Goal: Task Accomplishment & Management: Complete application form

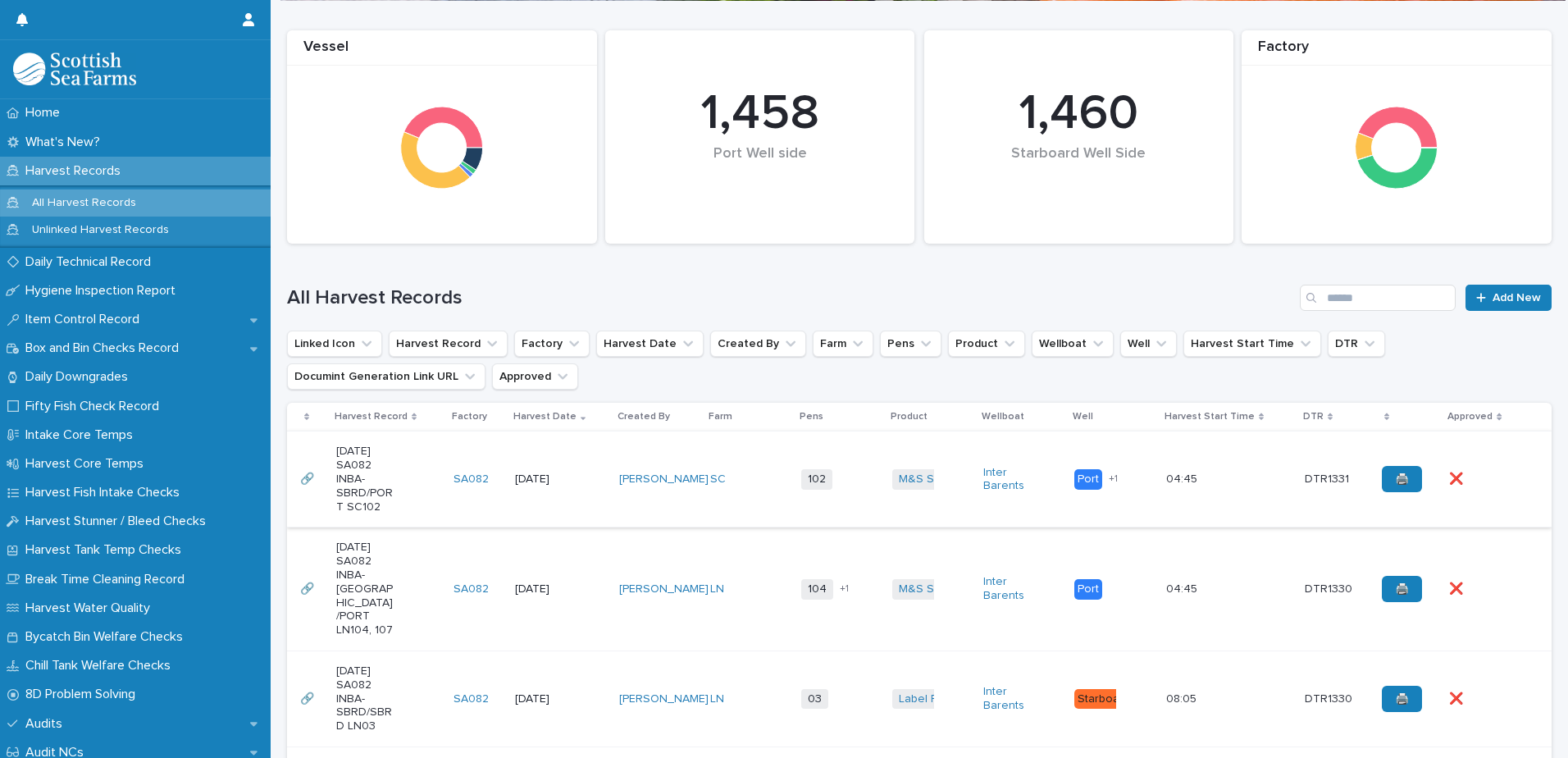
scroll to position [164, 0]
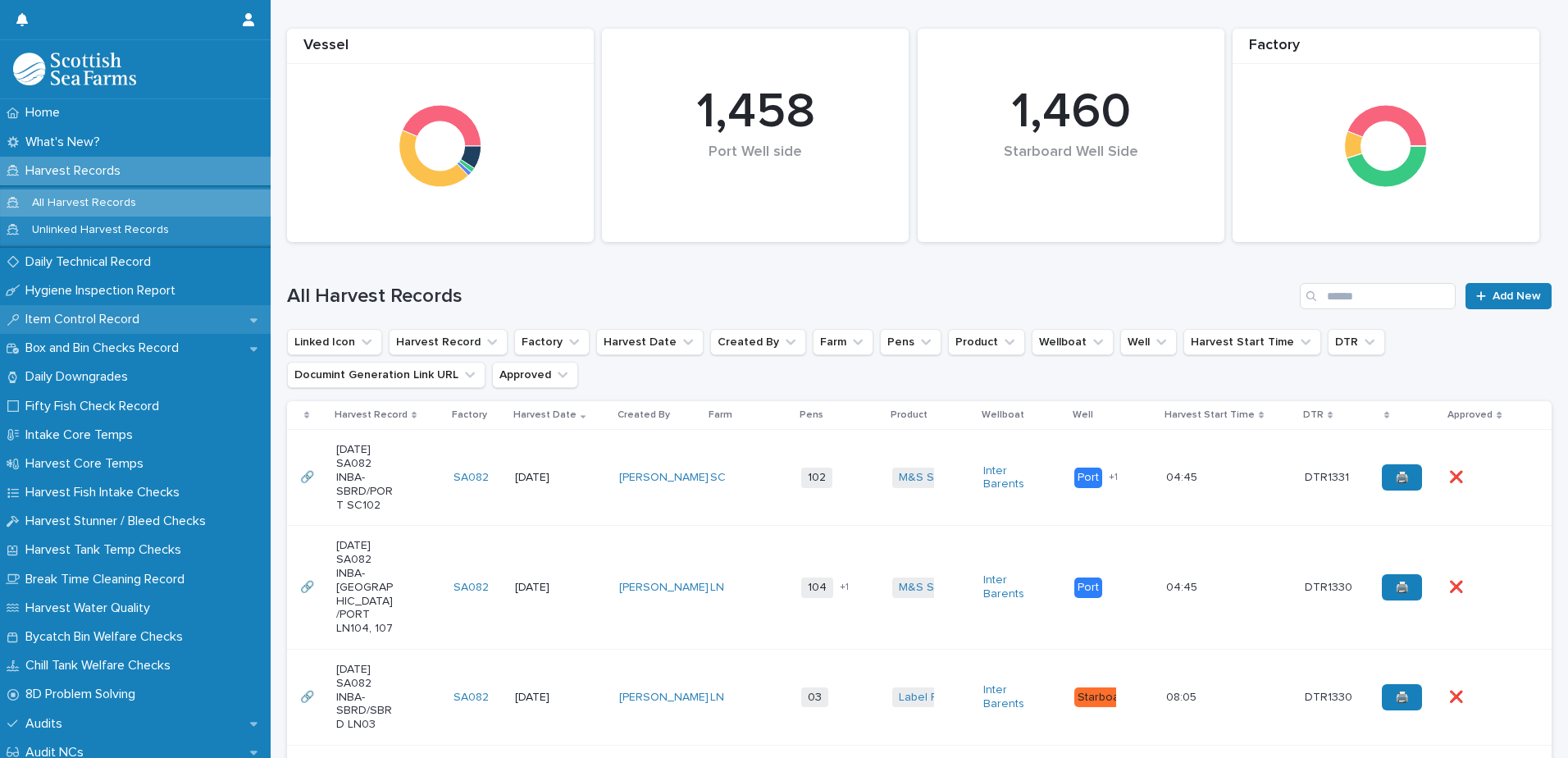
click at [93, 321] on p "Item Control Record" at bounding box center [85, 319] width 133 height 16
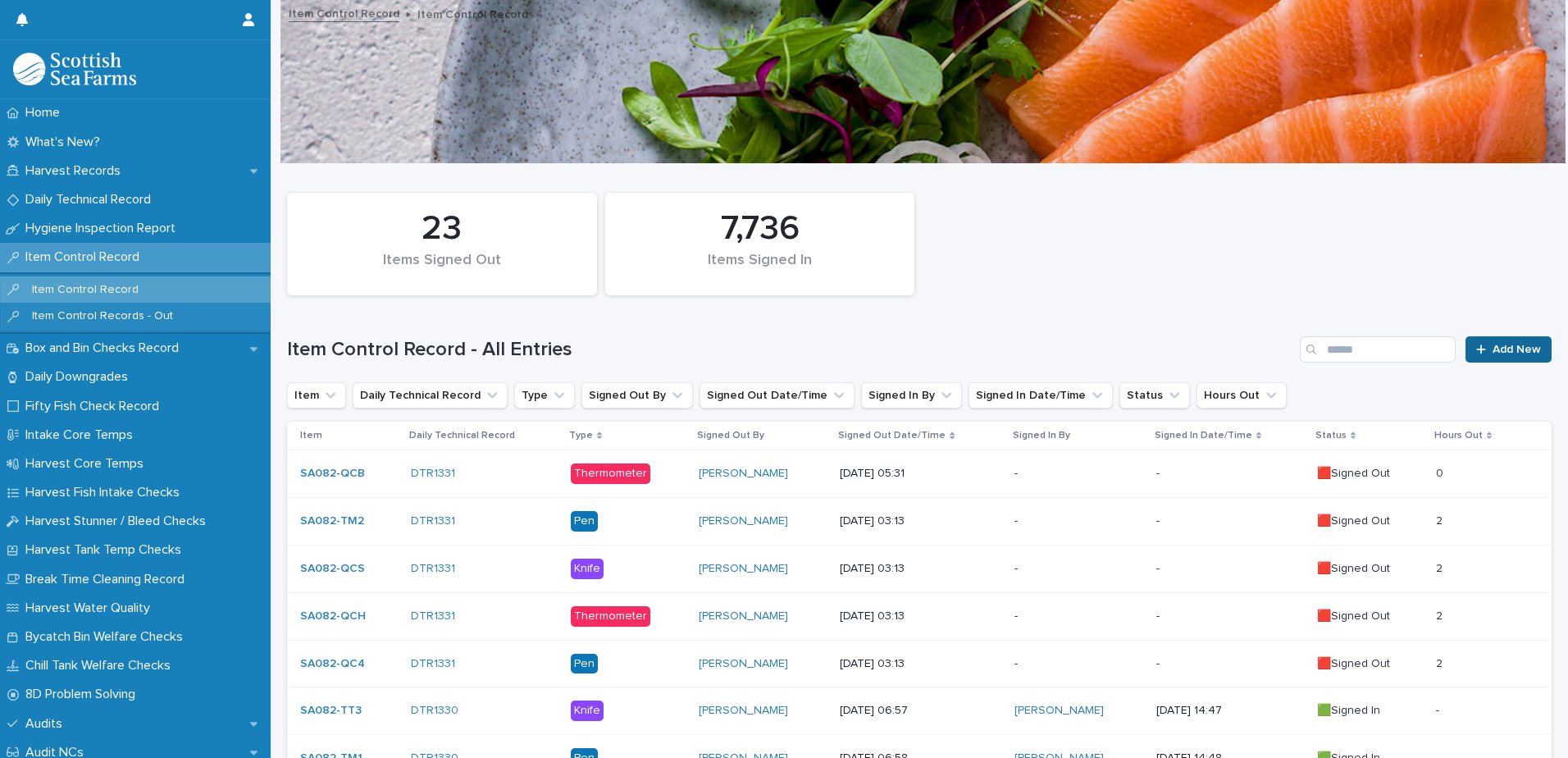
click at [1514, 344] on span "Add New" at bounding box center [1517, 350] width 48 height 12
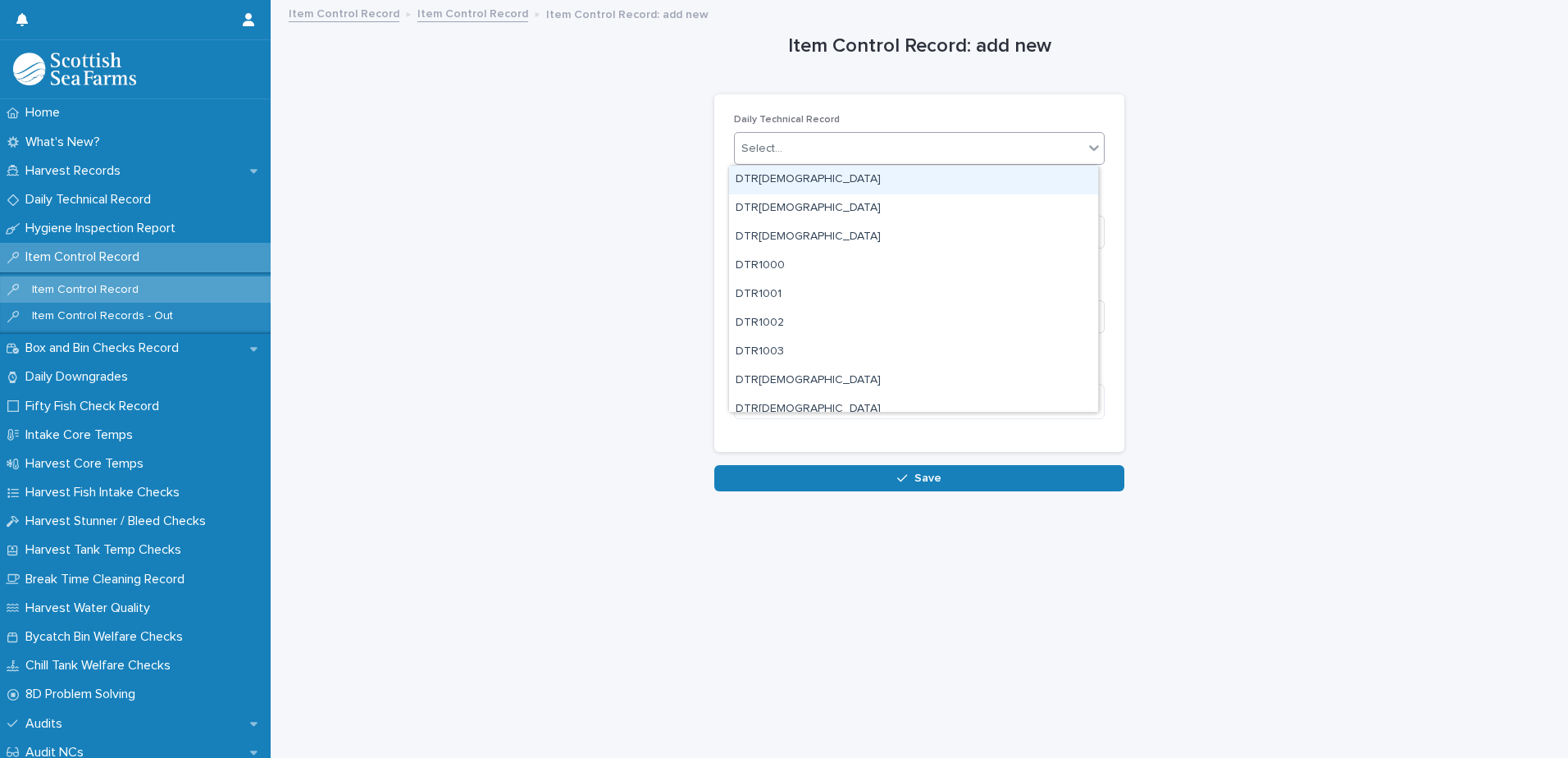
click at [846, 153] on div "Select..." at bounding box center [909, 148] width 349 height 27
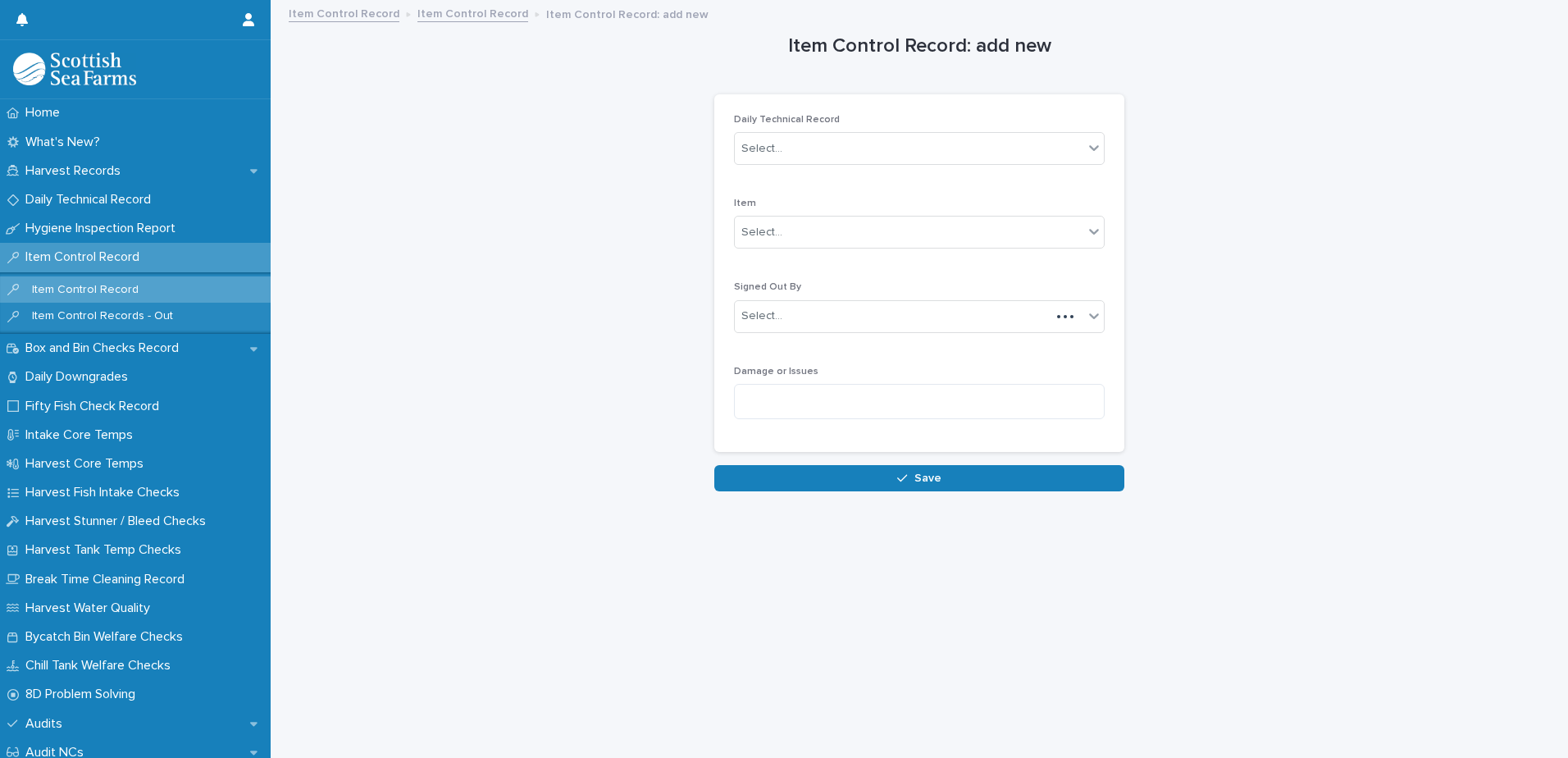
click at [463, 21] on link "Item Control Record" at bounding box center [473, 12] width 111 height 19
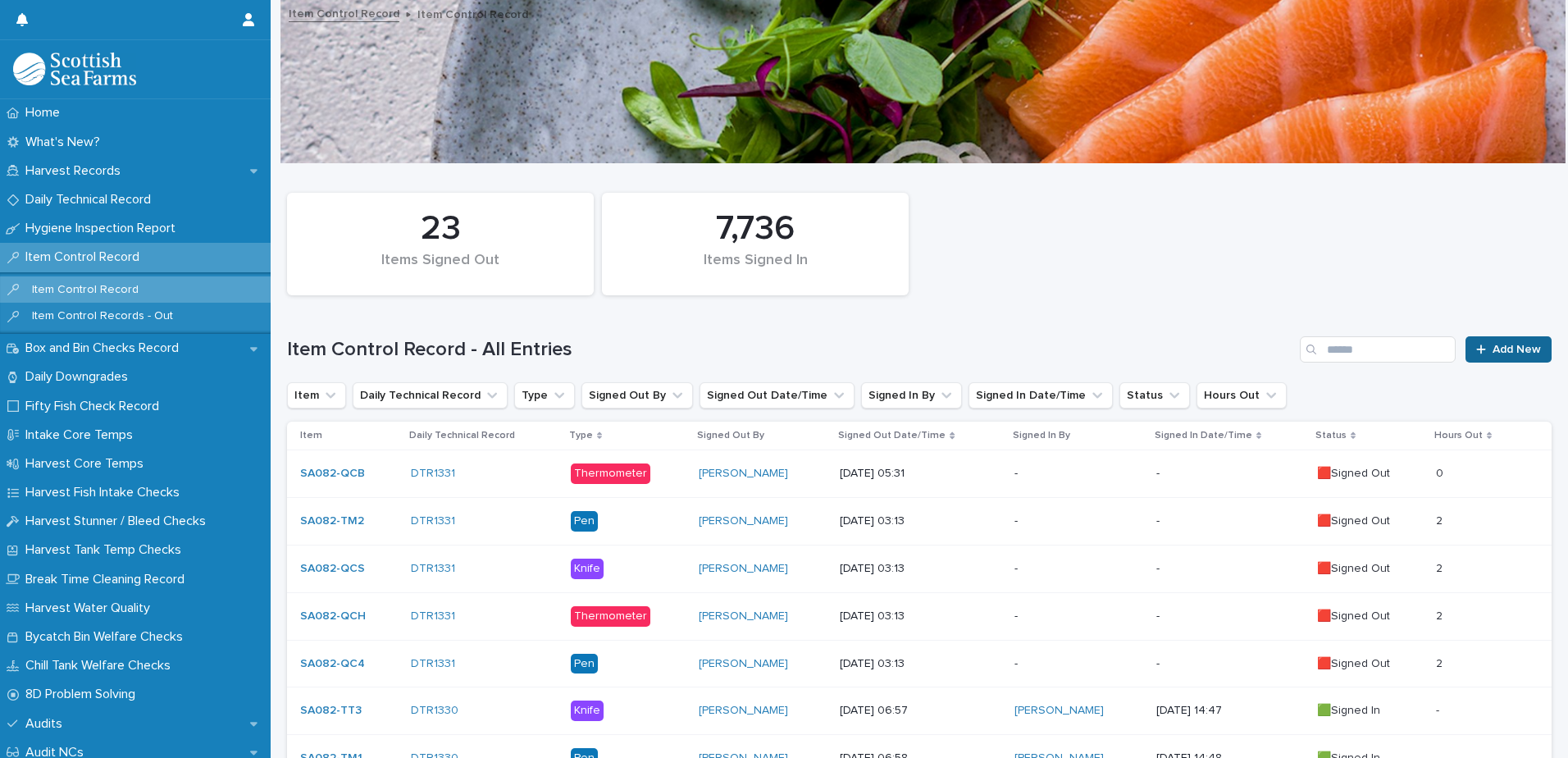
click at [1499, 350] on span "Add New" at bounding box center [1517, 350] width 48 height 12
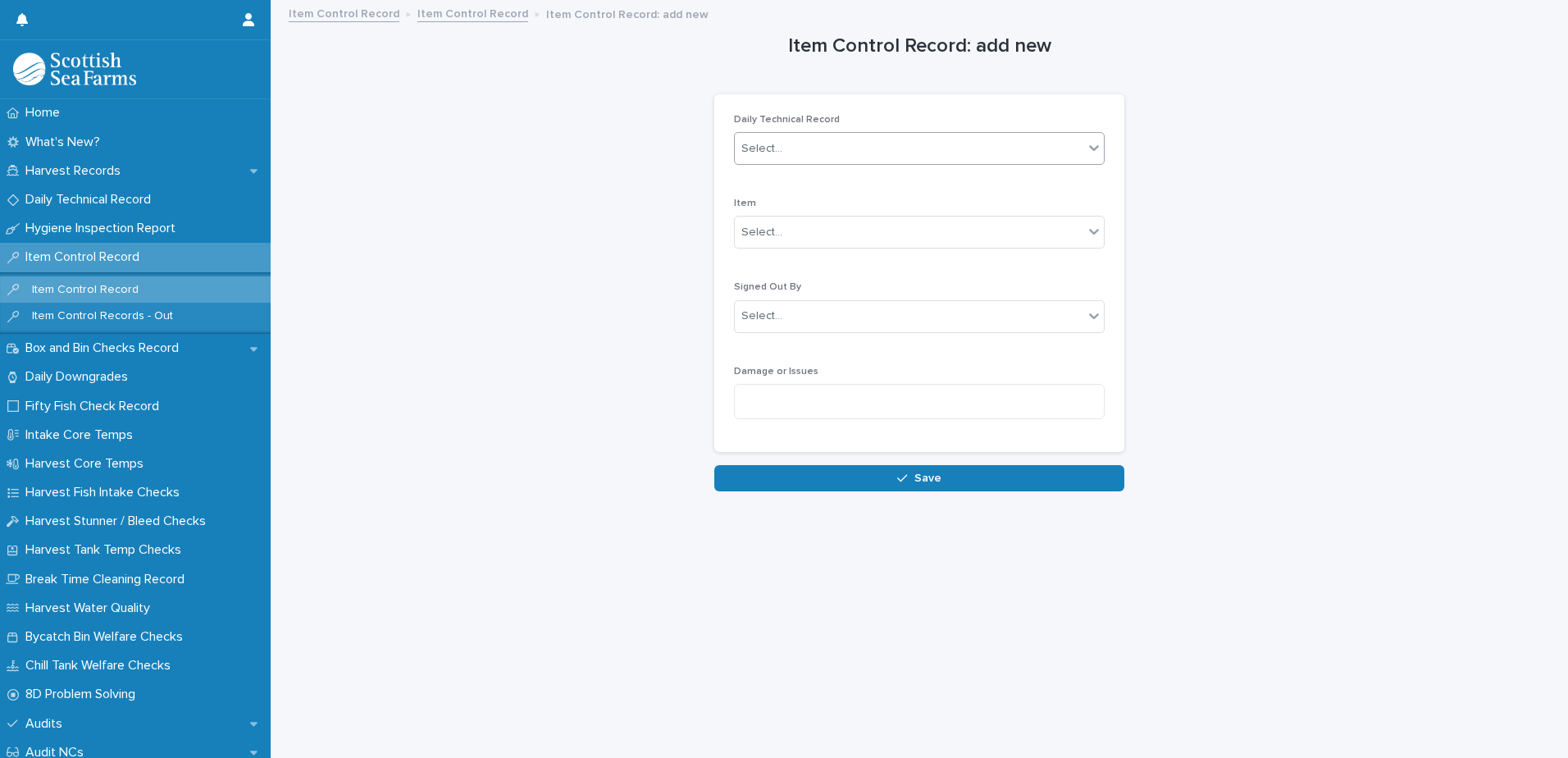
click at [833, 146] on div "Select..." at bounding box center [909, 148] width 349 height 27
type input "****"
click at [795, 183] on div "DTR1331" at bounding box center [914, 180] width 369 height 29
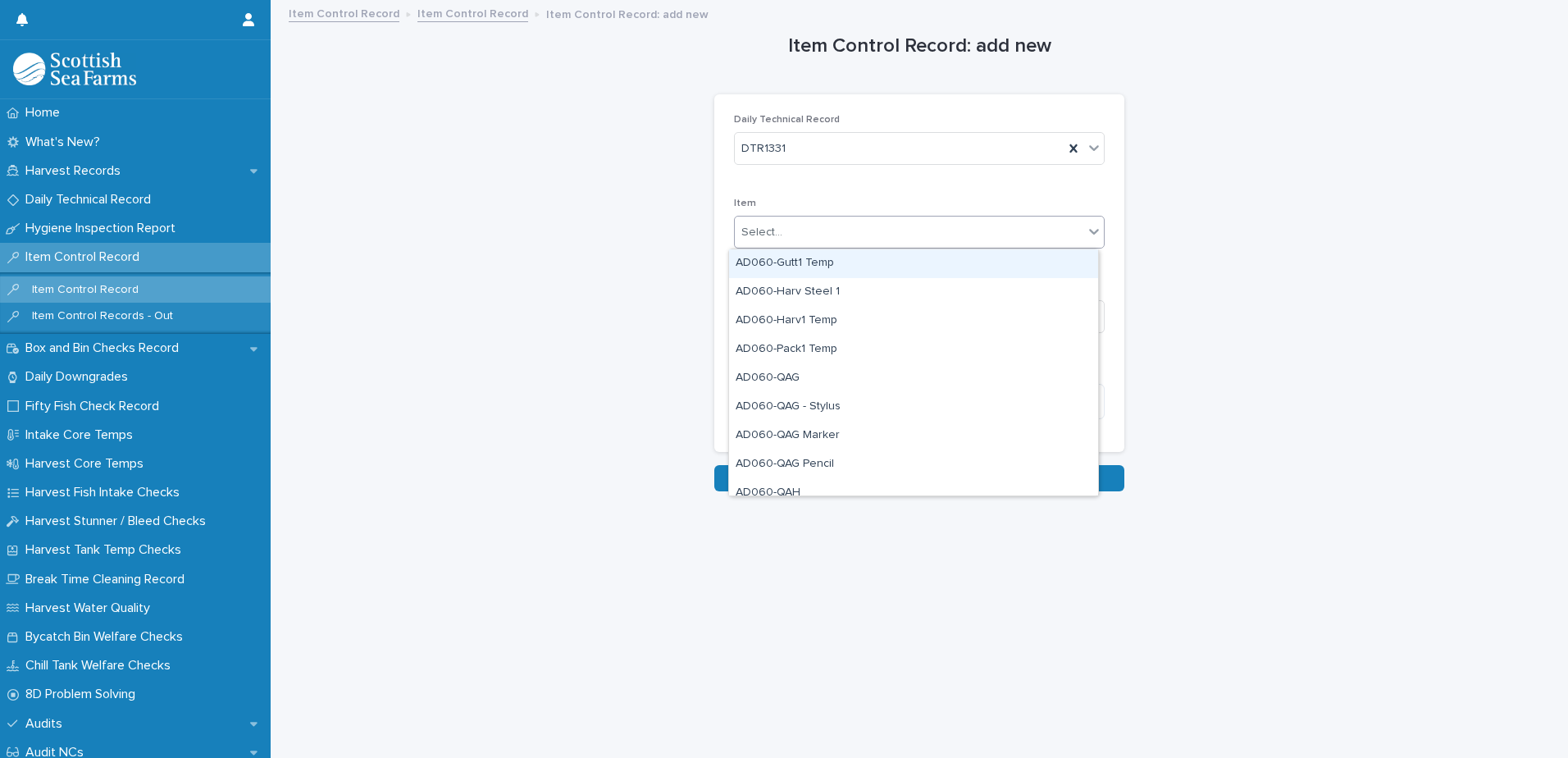
click at [860, 239] on div "Select..." at bounding box center [909, 233] width 349 height 27
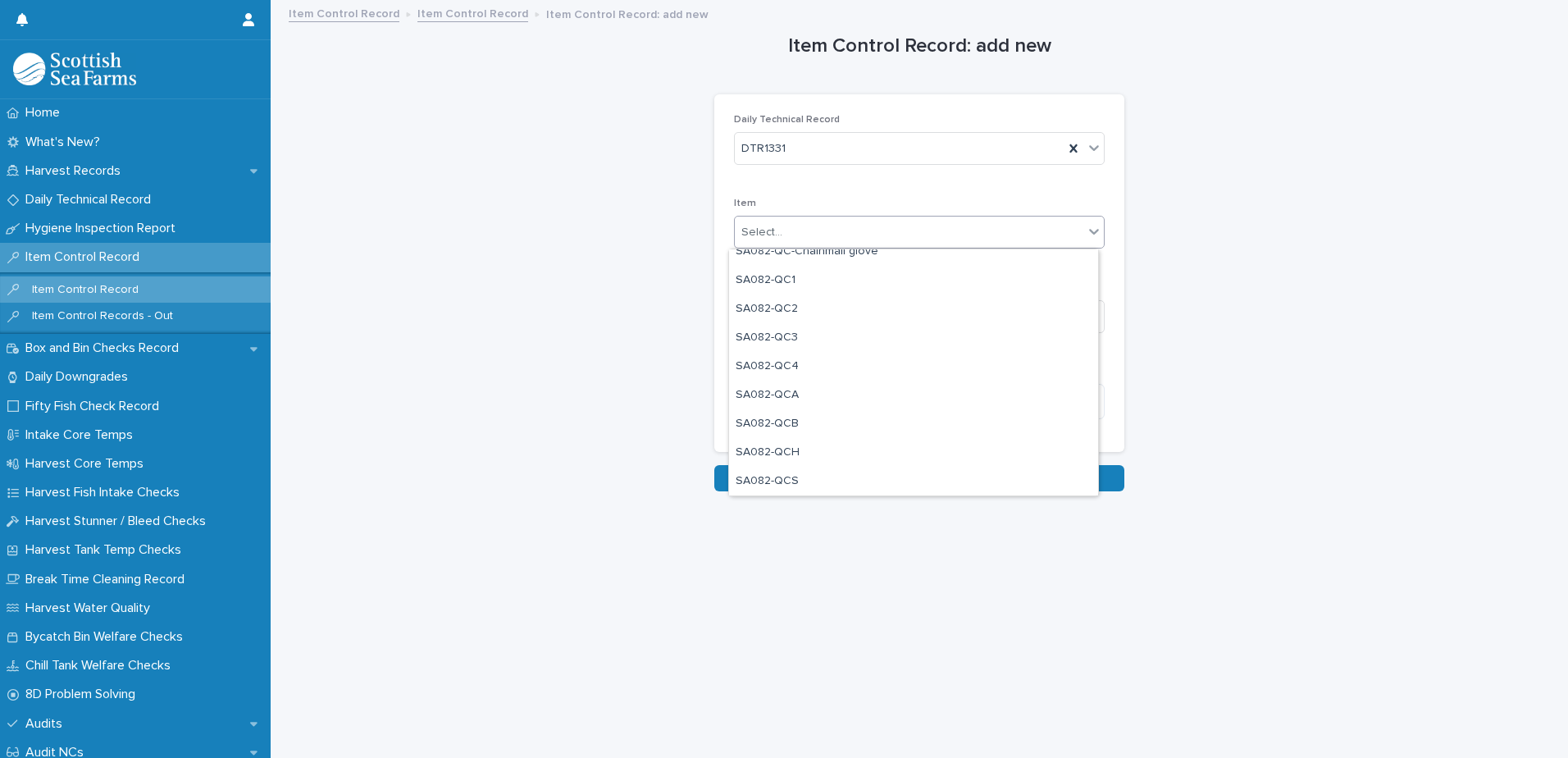
scroll to position [1395, 0]
click at [826, 277] on div "SA082-QC1" at bounding box center [914, 276] width 369 height 29
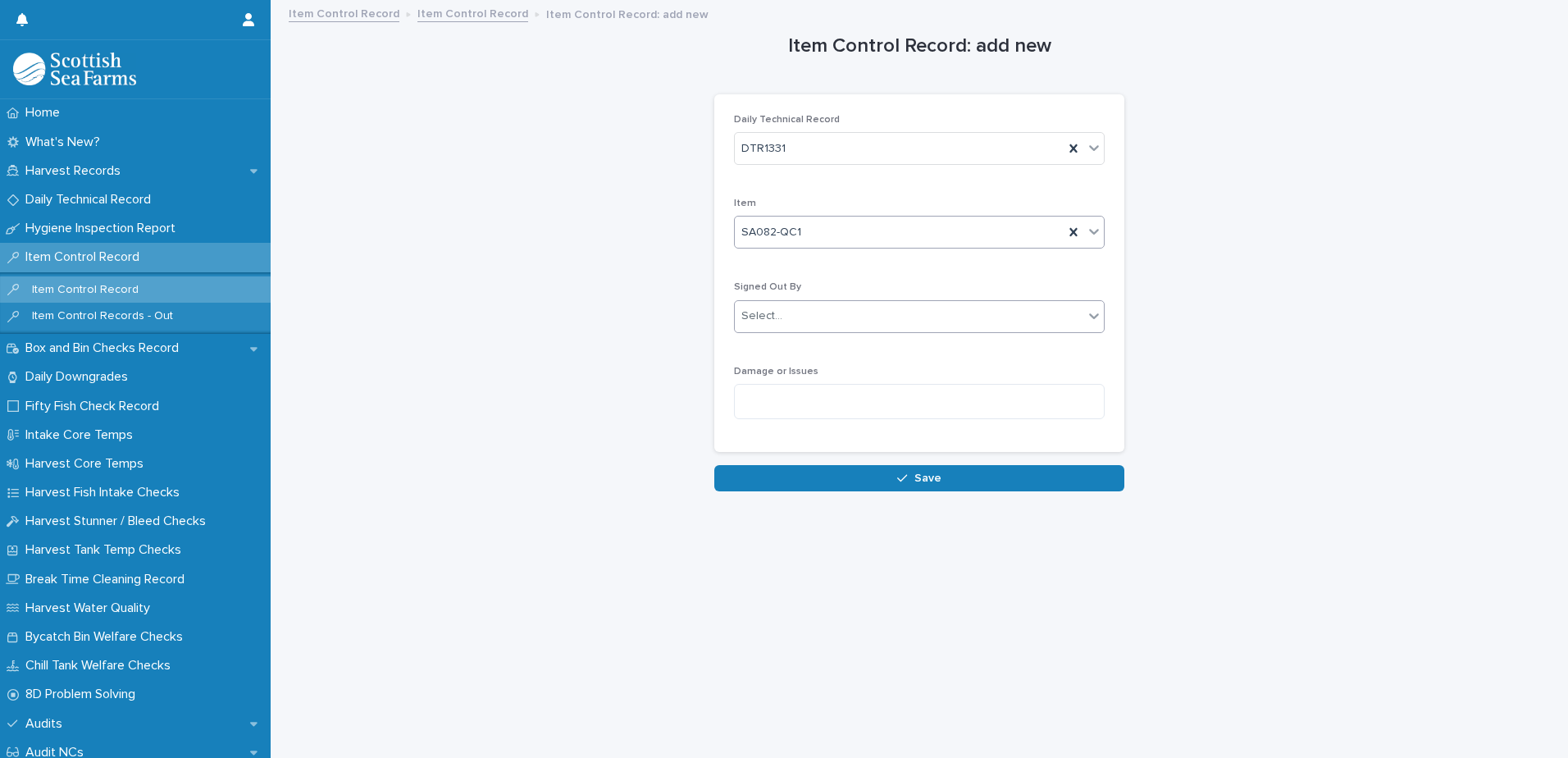
click at [902, 314] on div "Select..." at bounding box center [909, 316] width 349 height 27
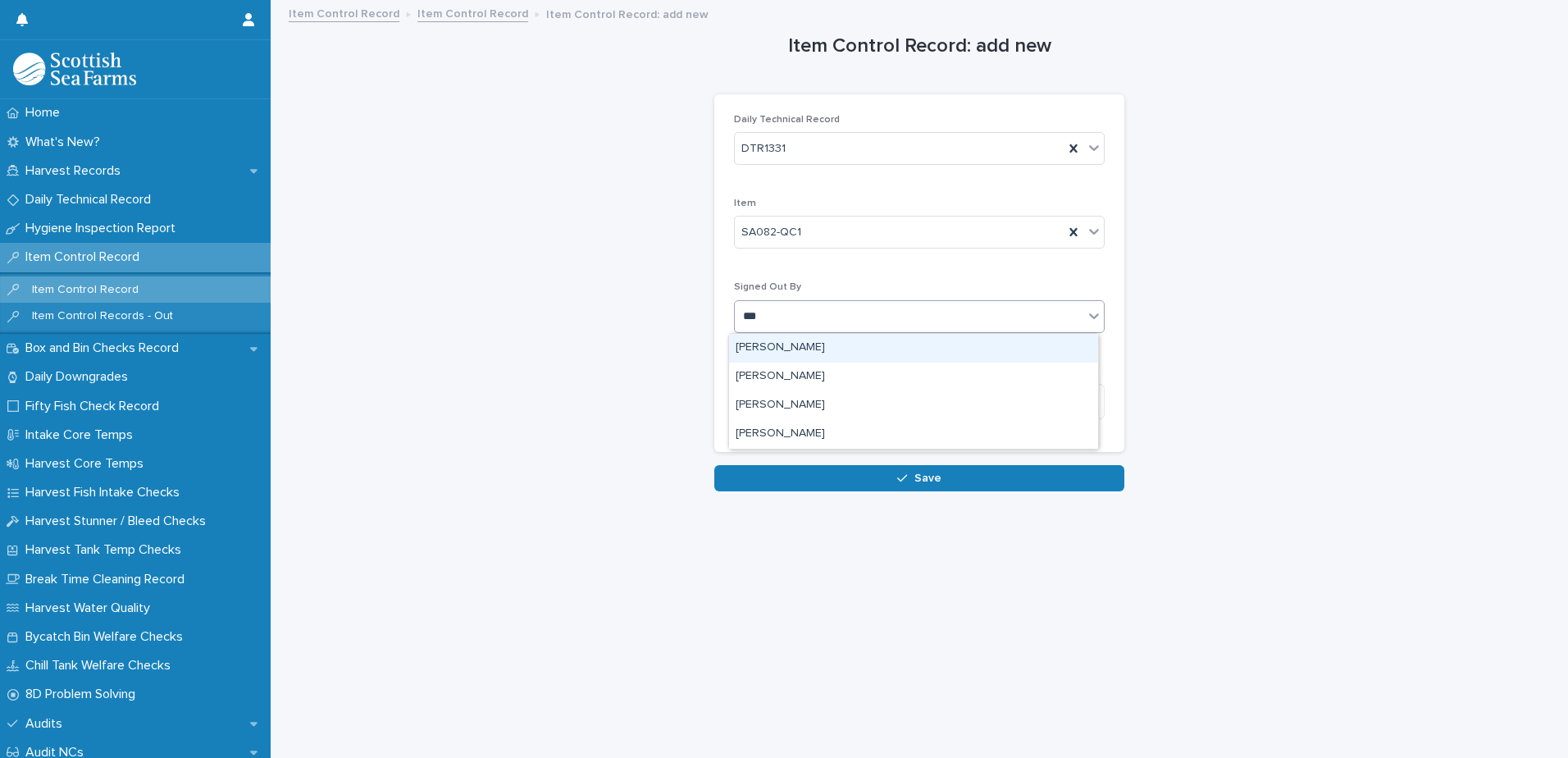
type input "****"
click at [798, 345] on div "[PERSON_NAME]" at bounding box center [914, 348] width 369 height 29
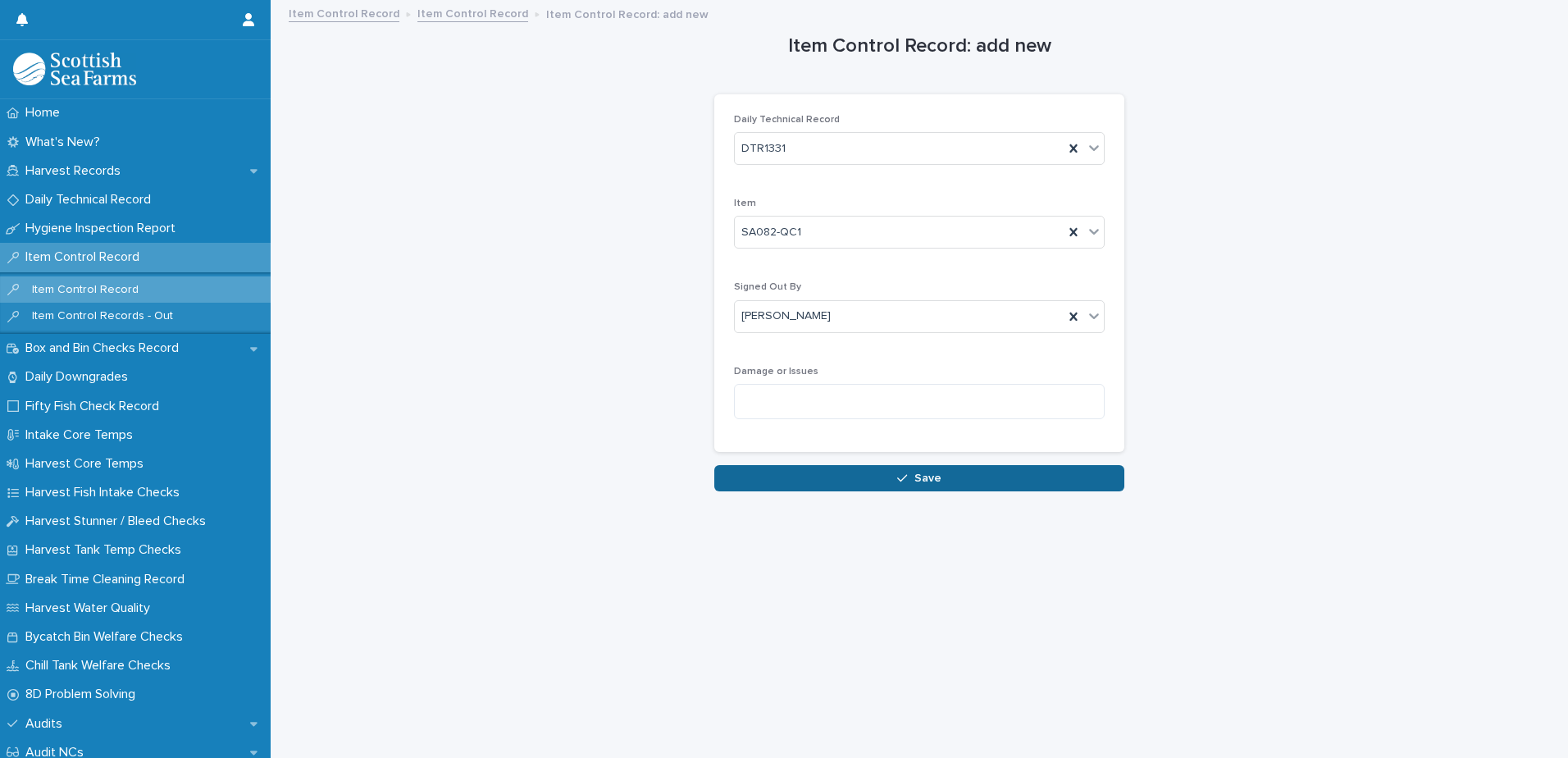
click at [915, 484] on span "Save" at bounding box center [928, 479] width 27 height 12
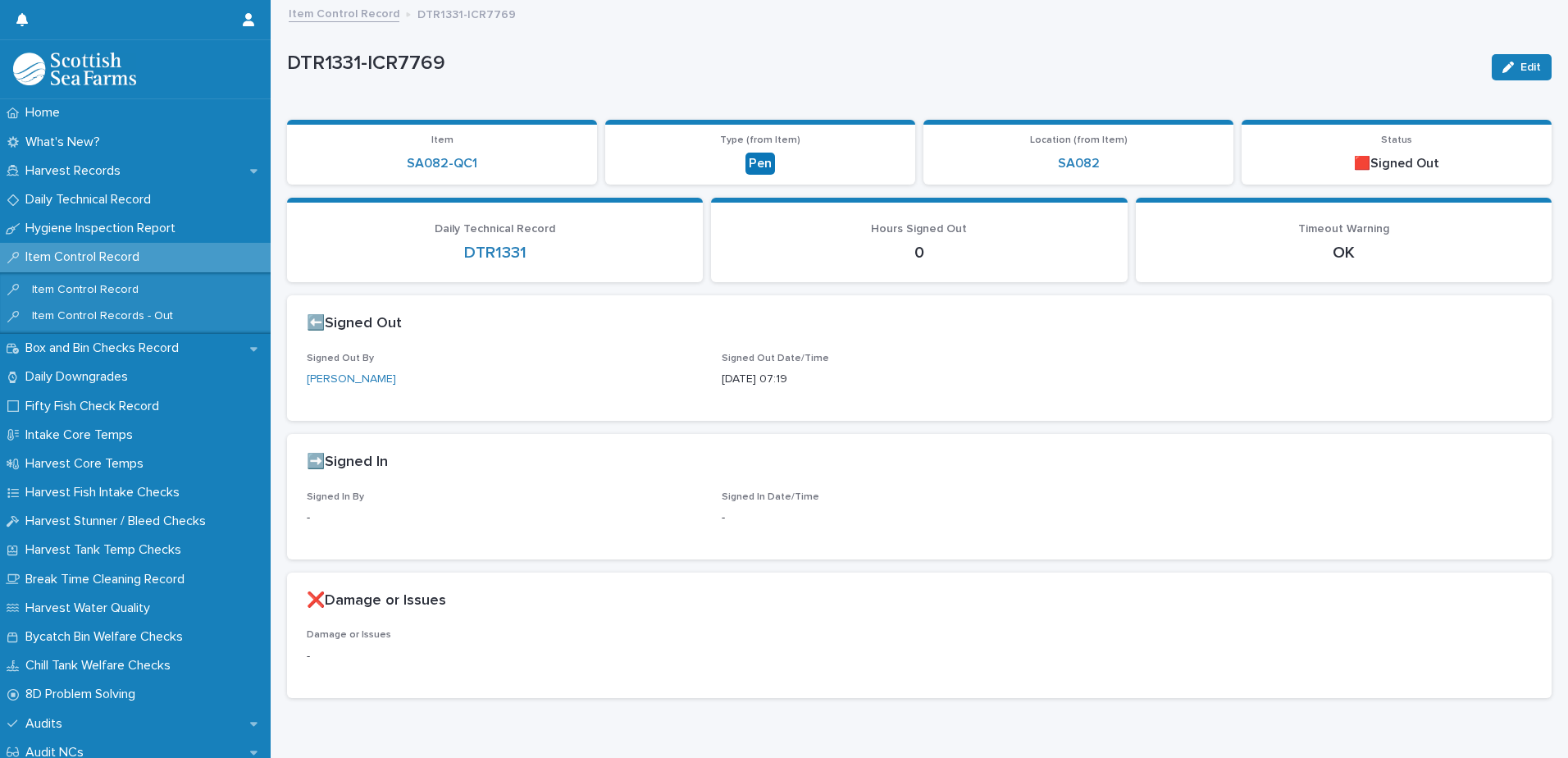
click at [344, 14] on link "Item Control Record" at bounding box center [344, 12] width 111 height 19
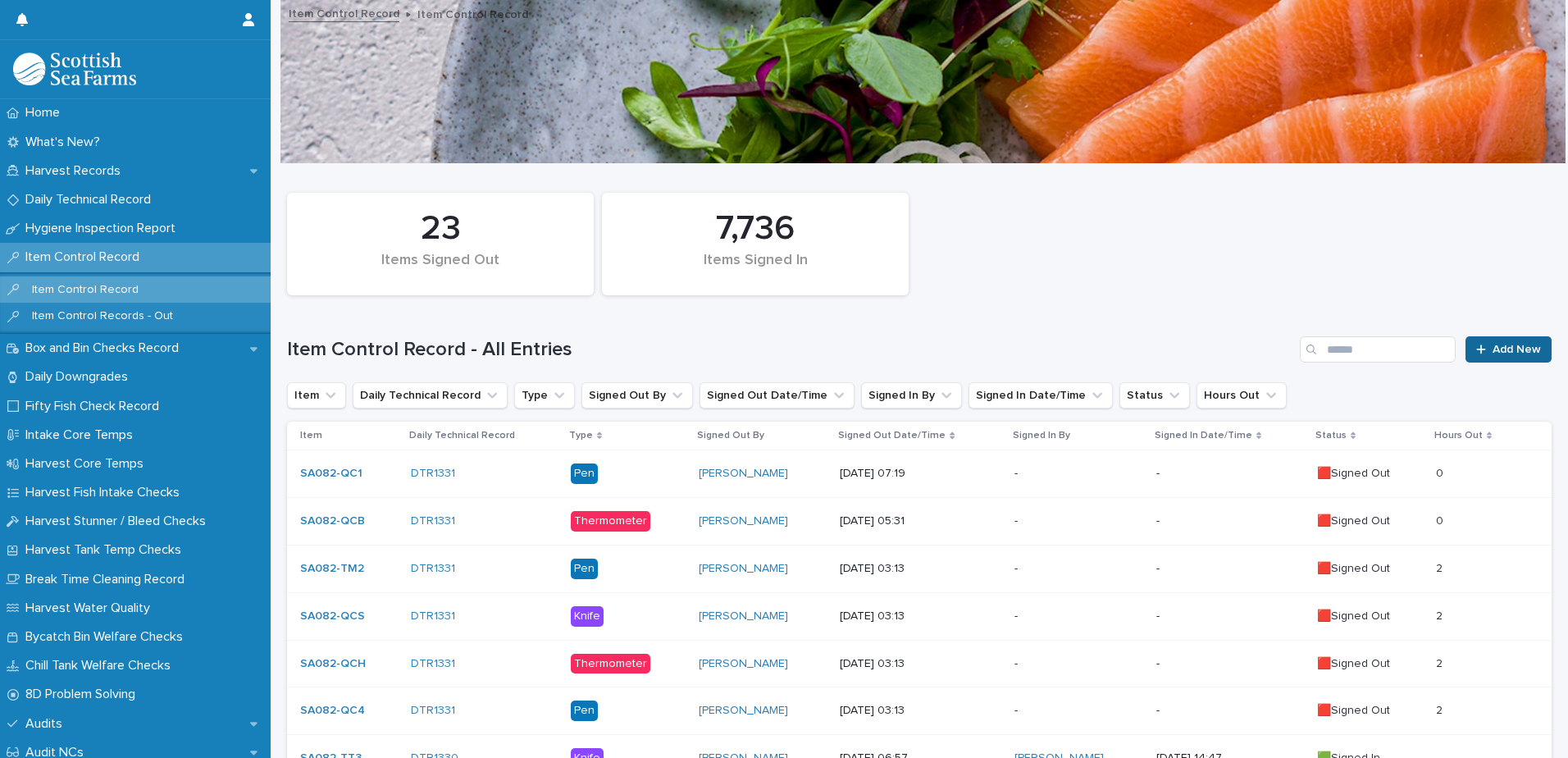
click at [1499, 347] on span "Add New" at bounding box center [1517, 350] width 48 height 12
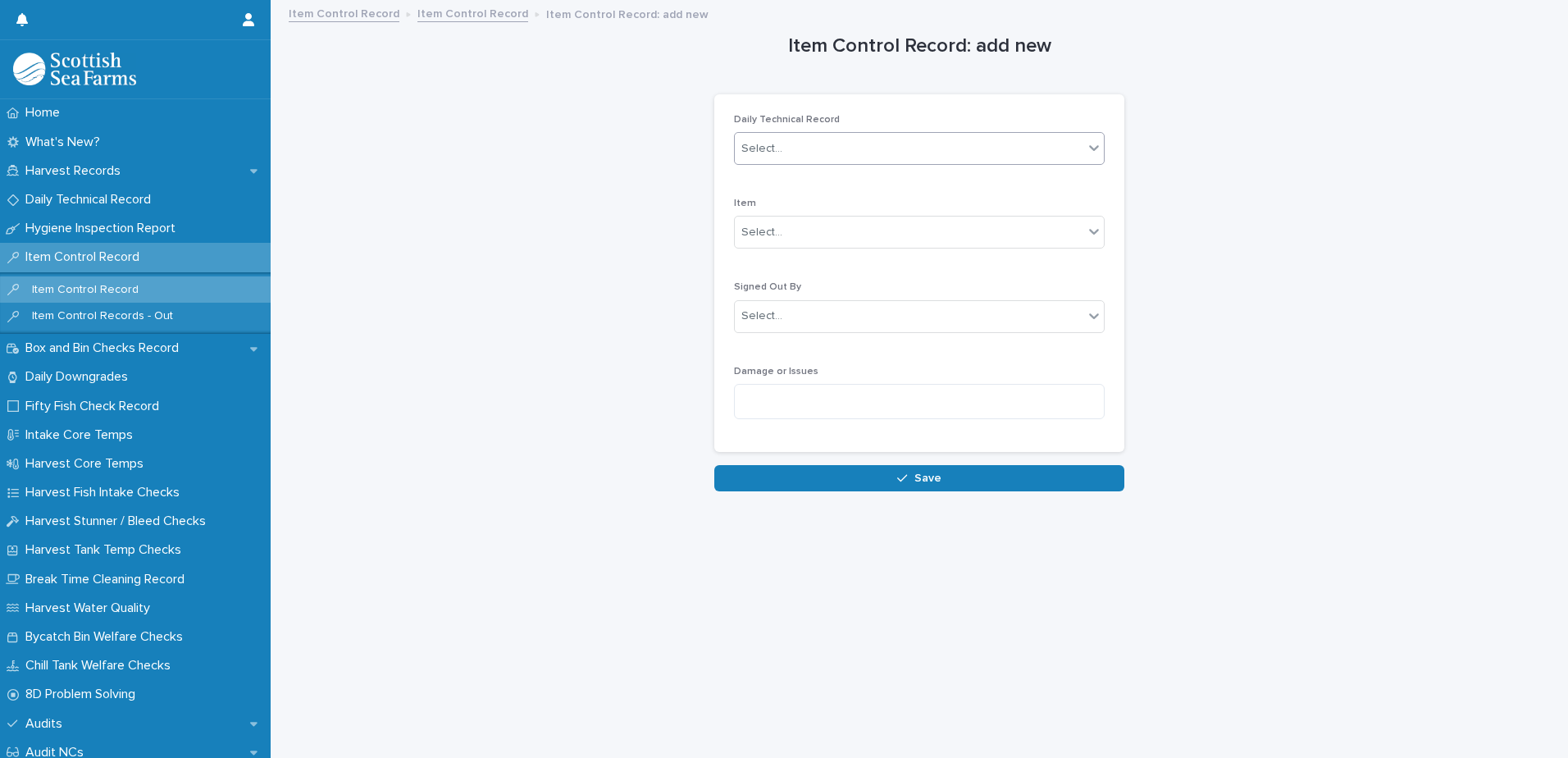
click at [920, 146] on div "Select..." at bounding box center [909, 148] width 349 height 27
type input "****"
click at [830, 179] on div "DTR1331" at bounding box center [914, 180] width 369 height 29
click at [833, 232] on div "Select..." at bounding box center [909, 233] width 349 height 27
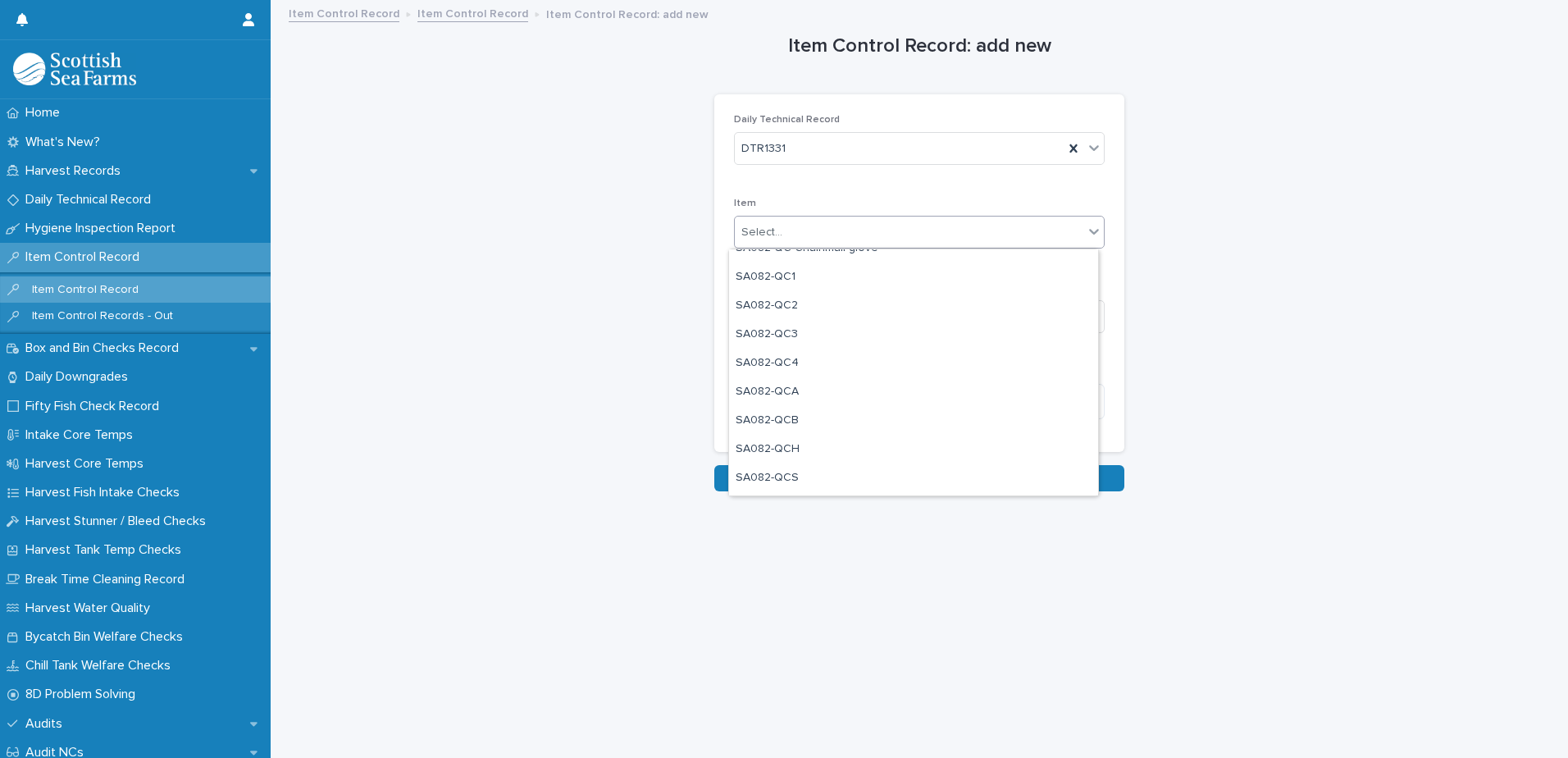
scroll to position [1395, 0]
click at [869, 389] on div "SA082-QCA" at bounding box center [914, 391] width 369 height 29
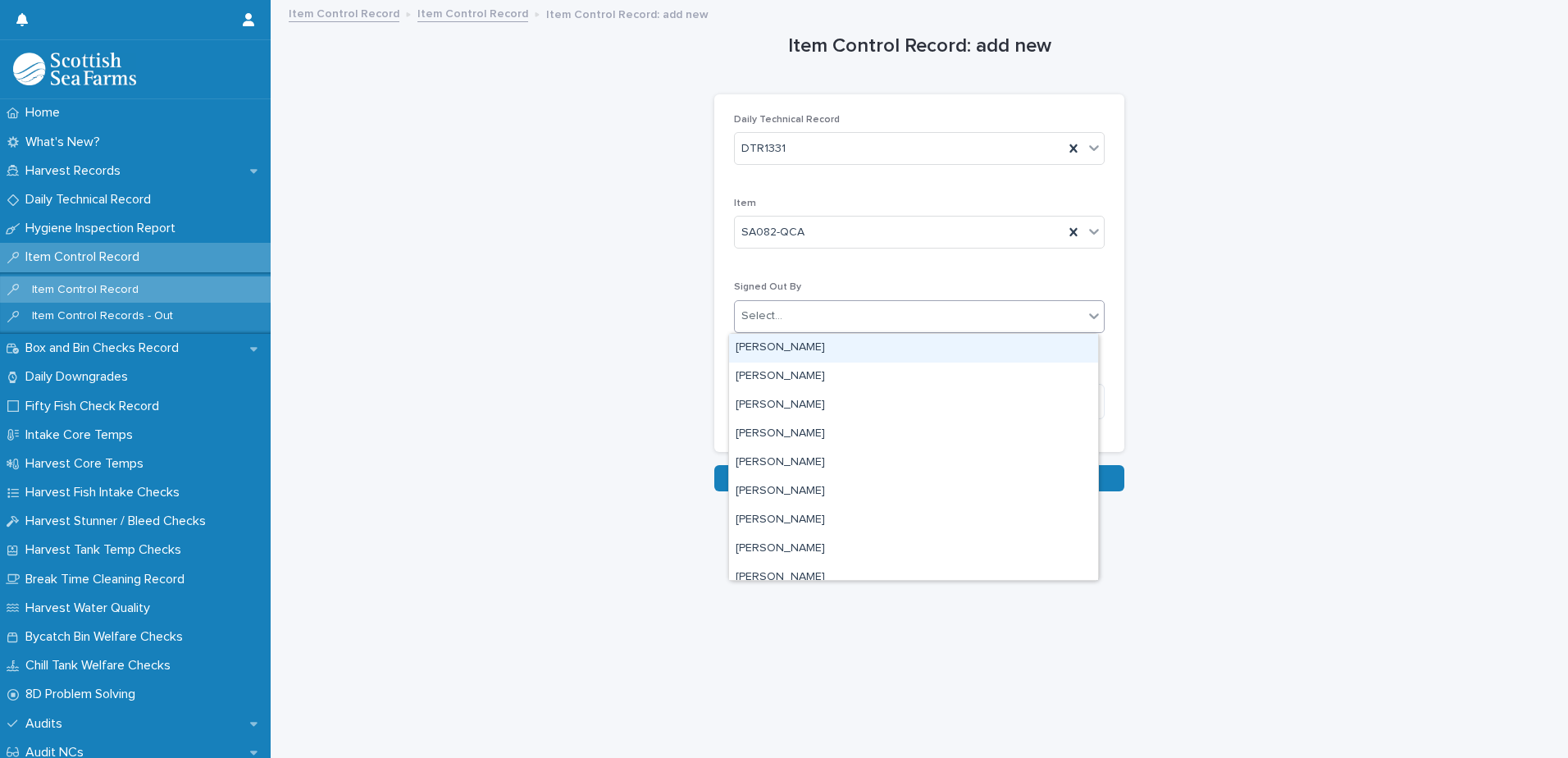
click at [915, 307] on div "Select..." at bounding box center [909, 316] width 349 height 27
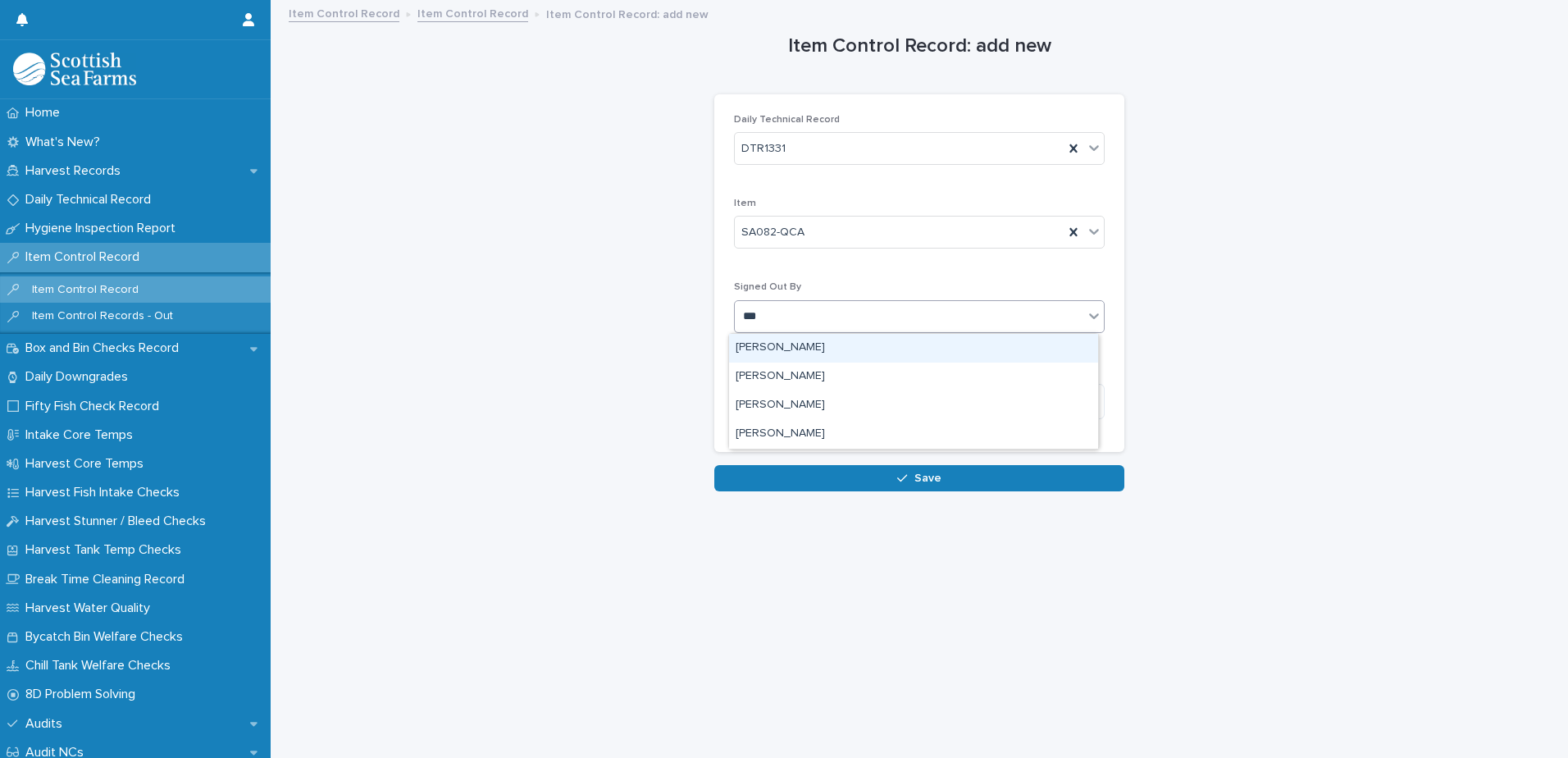
type input "****"
click at [808, 344] on div "[PERSON_NAME]" at bounding box center [914, 348] width 369 height 29
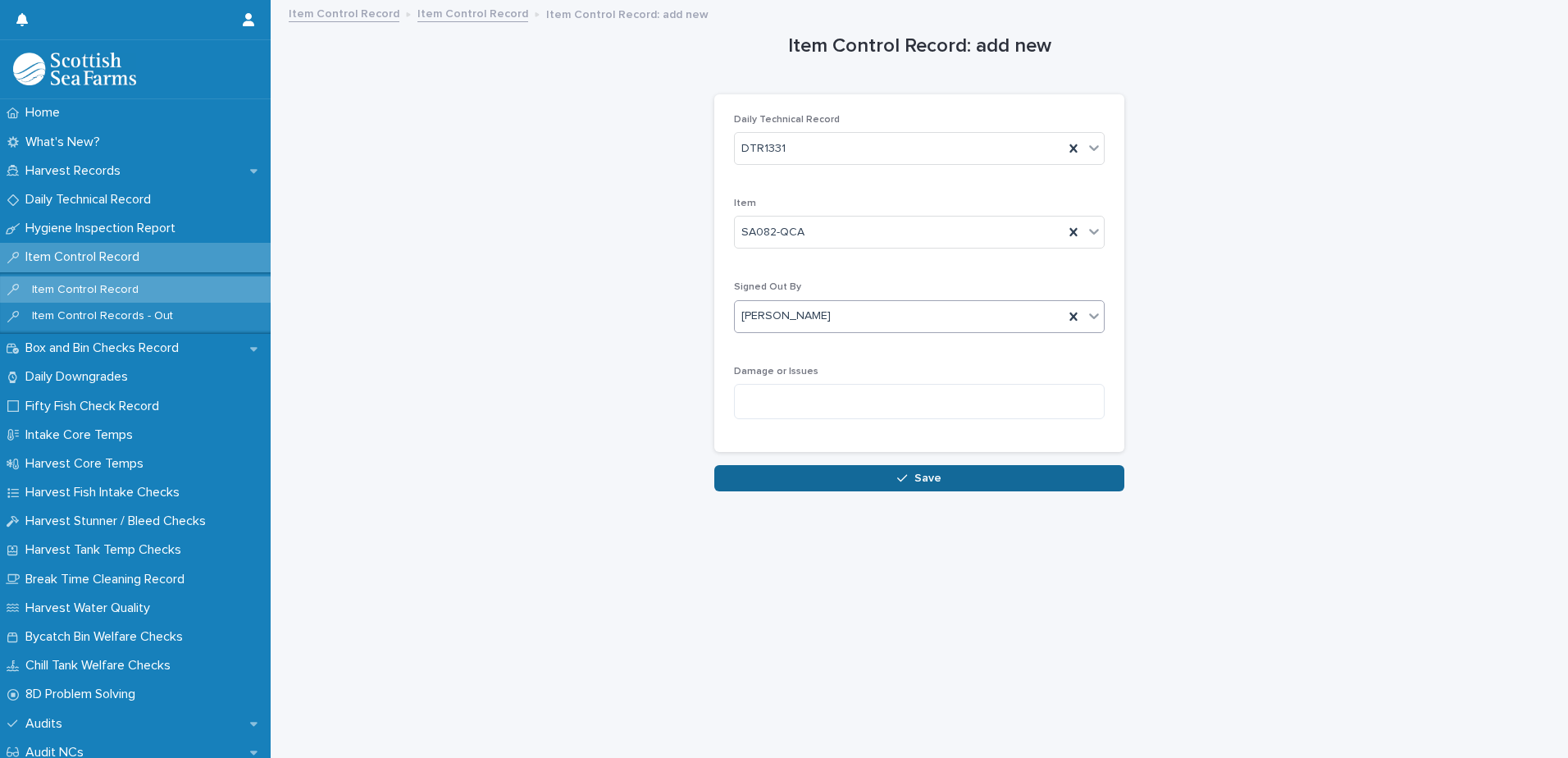
click at [916, 478] on span "Save" at bounding box center [928, 479] width 27 height 12
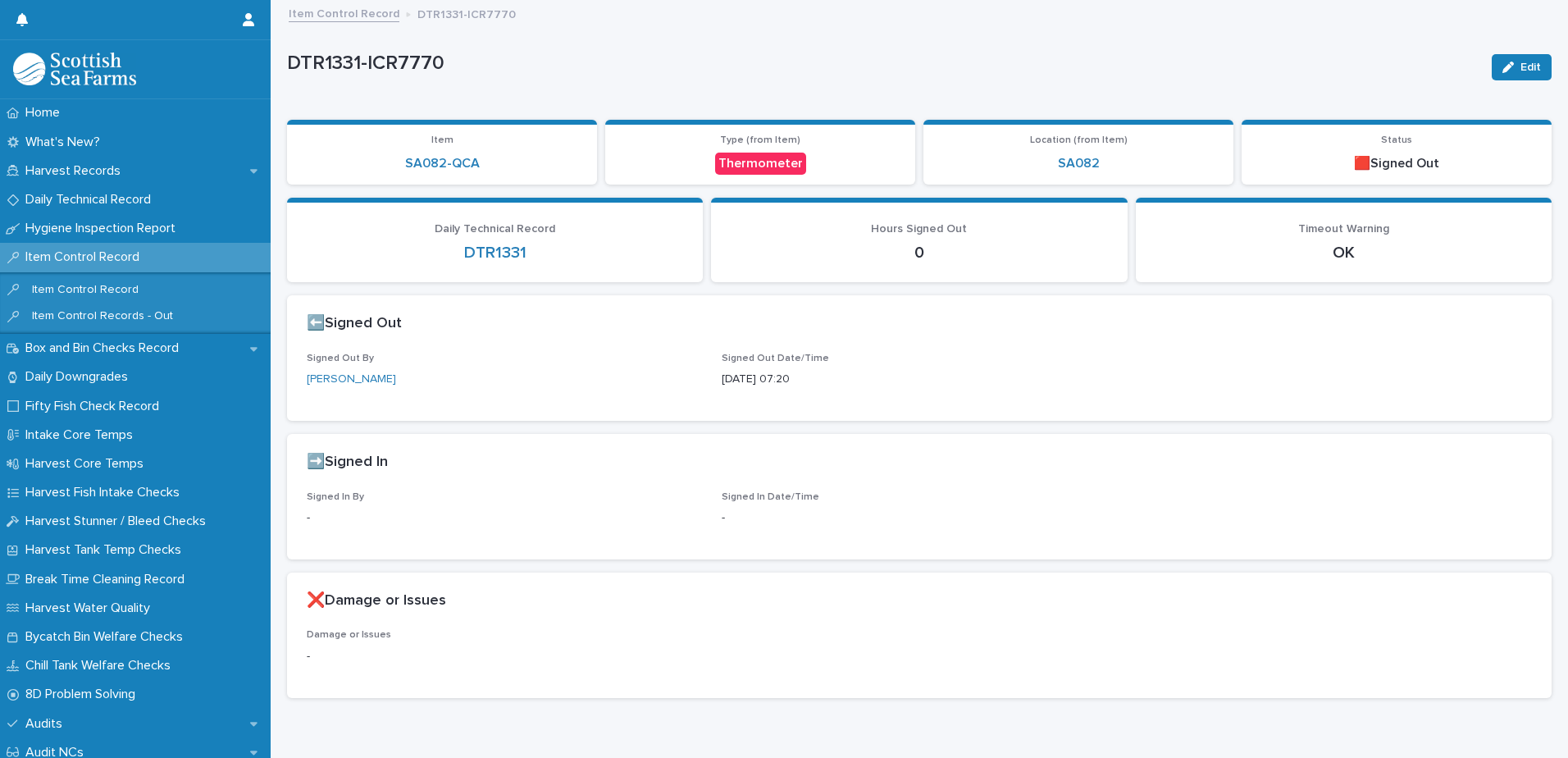
click at [355, 14] on link "Item Control Record" at bounding box center [344, 12] width 111 height 19
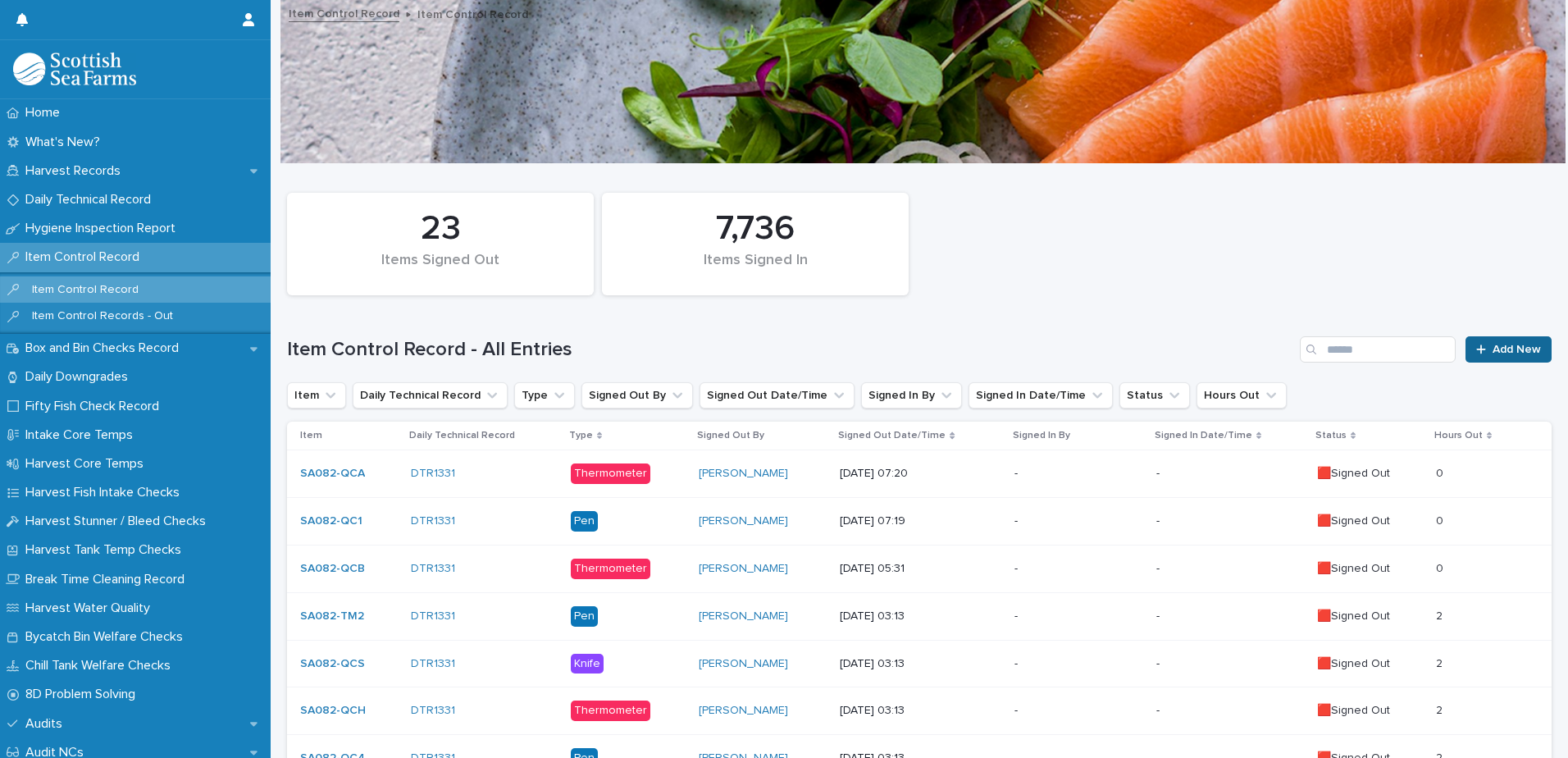
click at [1493, 351] on span "Add New" at bounding box center [1517, 350] width 48 height 12
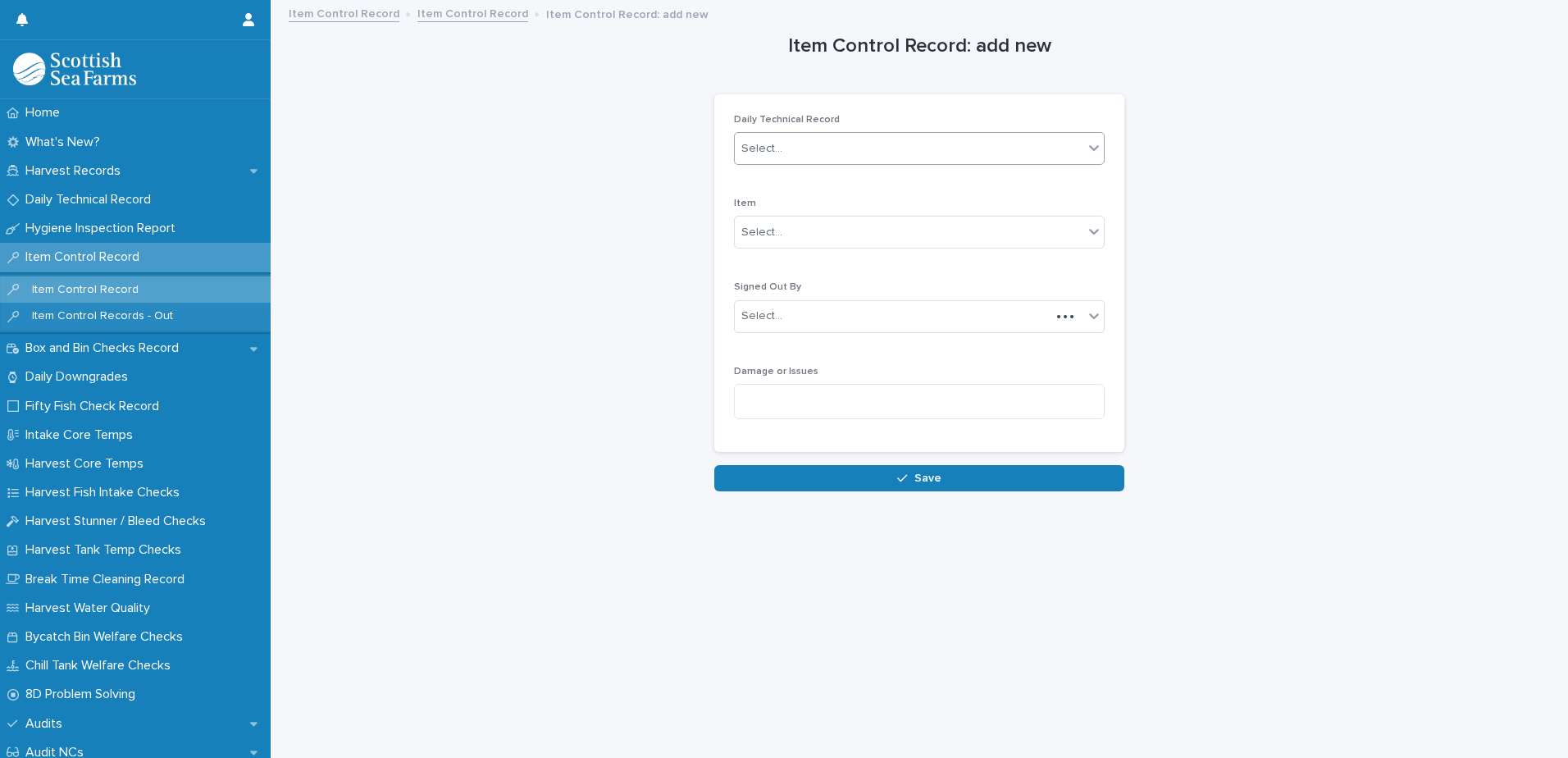
click at [847, 154] on div "Select..." at bounding box center [909, 148] width 349 height 27
type input "****"
click at [808, 183] on div "DTR1331" at bounding box center [914, 180] width 369 height 29
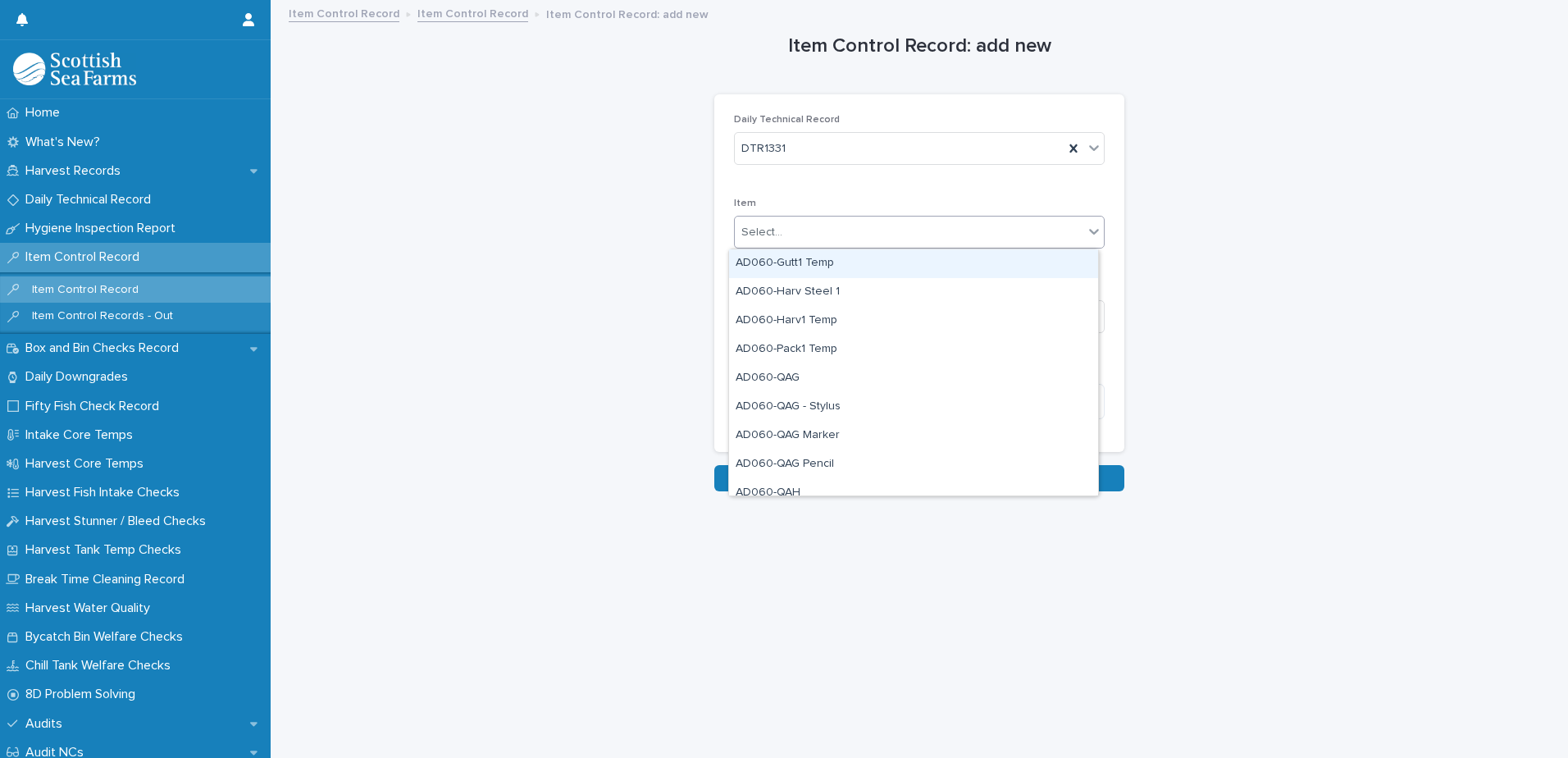
click at [818, 234] on div "Select..." at bounding box center [909, 233] width 349 height 27
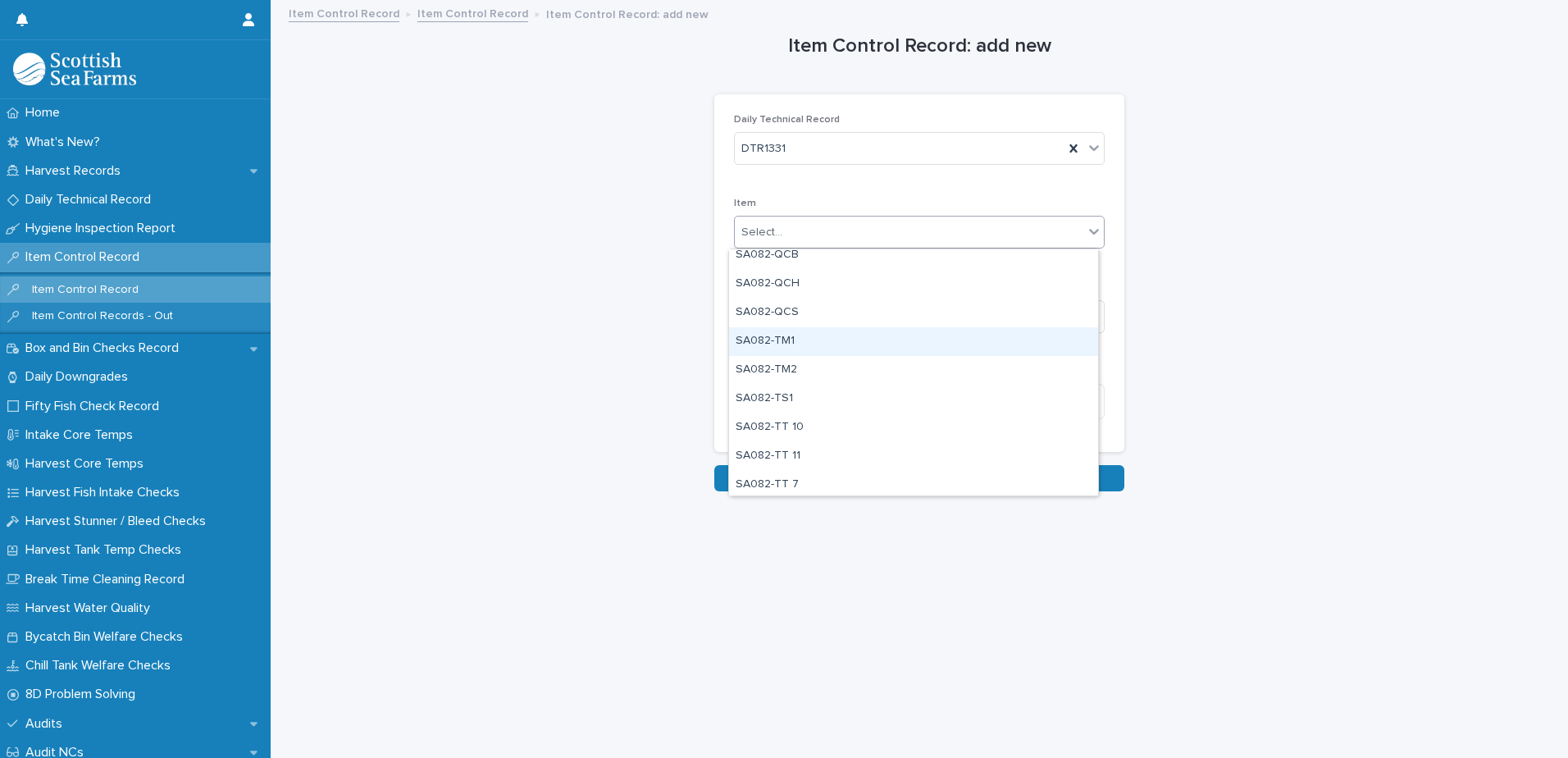
click at [882, 343] on div "SA082-TM1" at bounding box center [914, 341] width 369 height 29
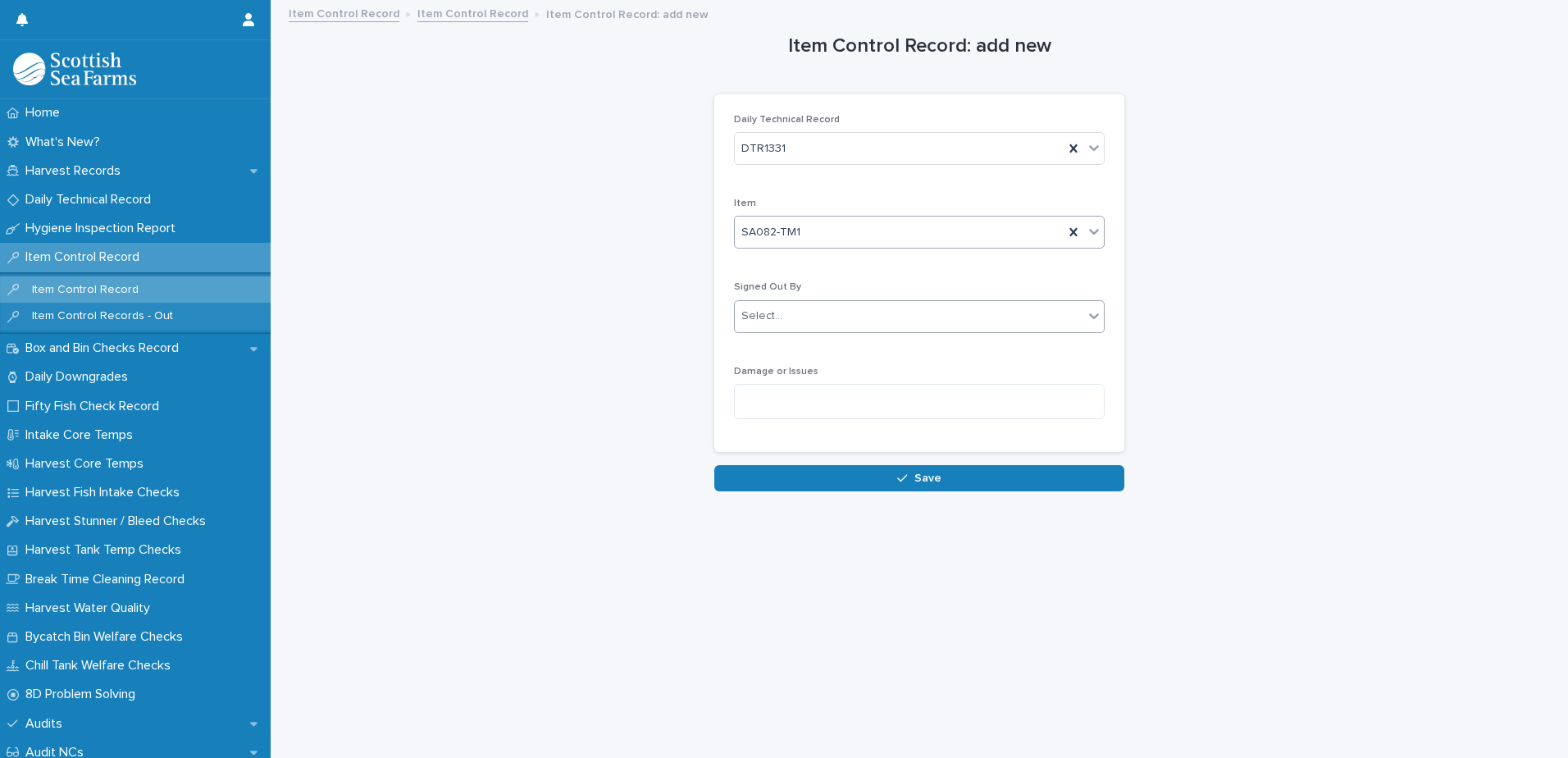
click at [883, 317] on div "Select..." at bounding box center [909, 316] width 349 height 27
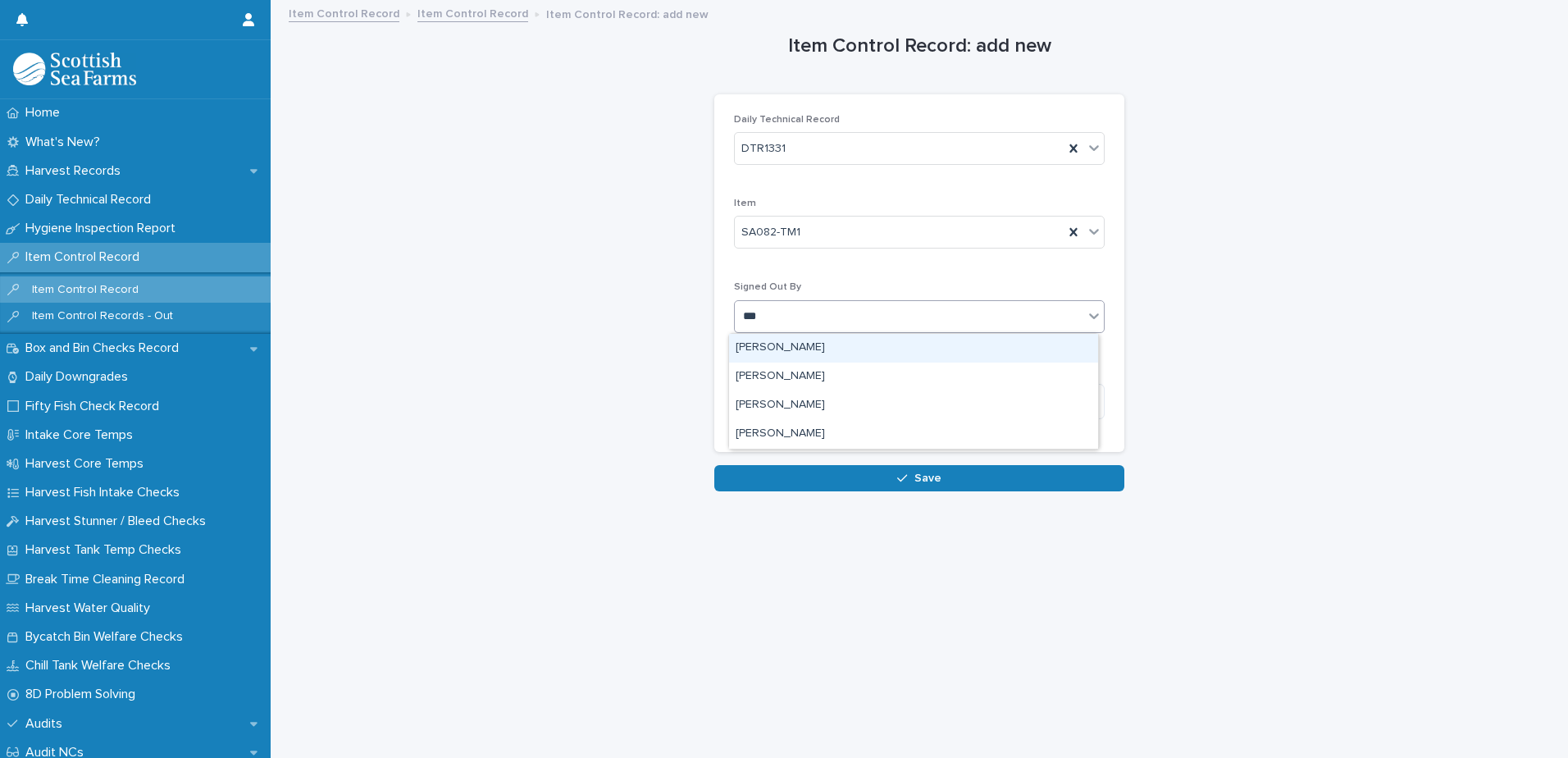
type input "****"
click at [800, 344] on div "[PERSON_NAME]" at bounding box center [914, 348] width 369 height 29
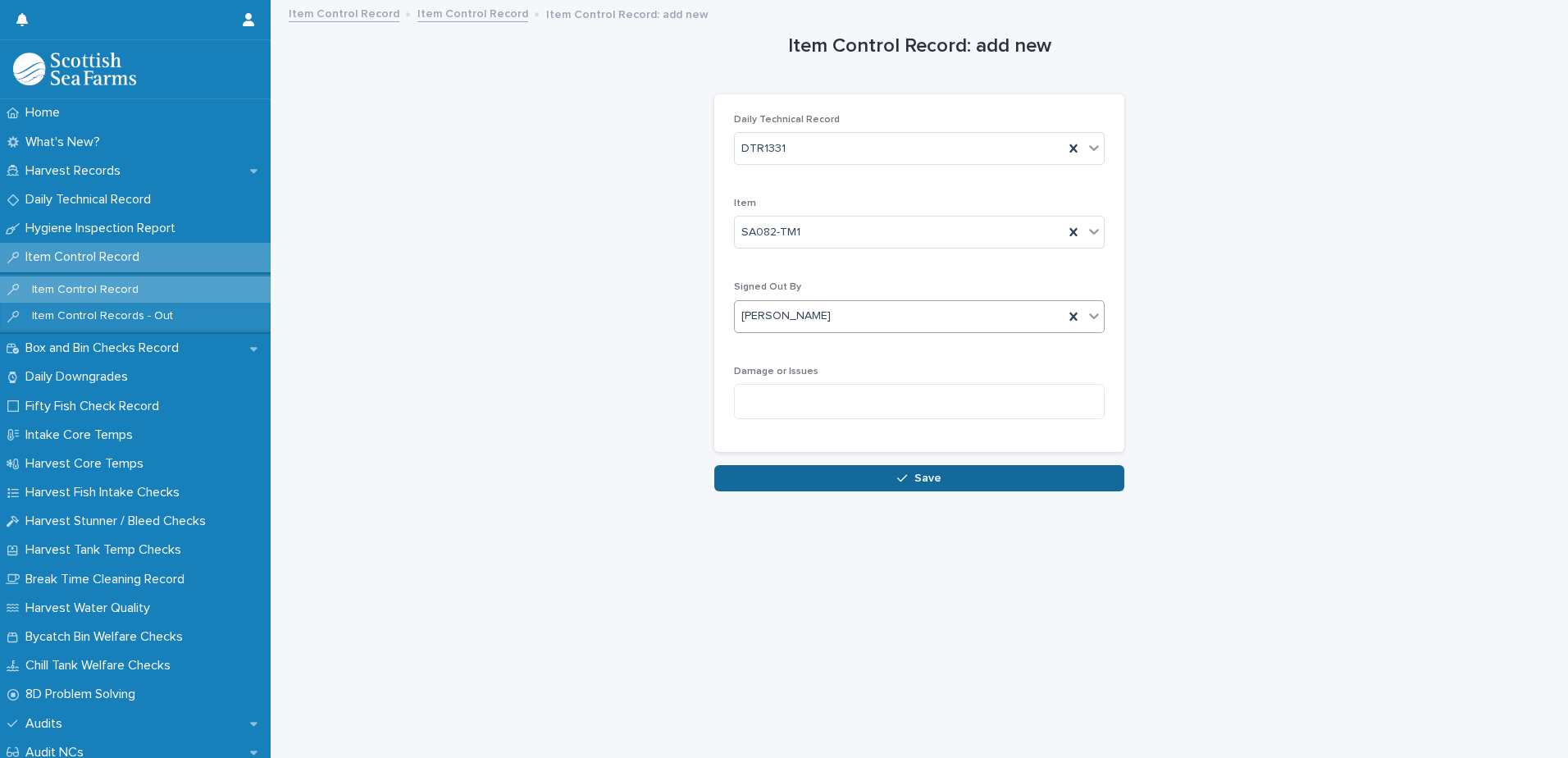
click at [924, 479] on span "Save" at bounding box center [928, 479] width 27 height 12
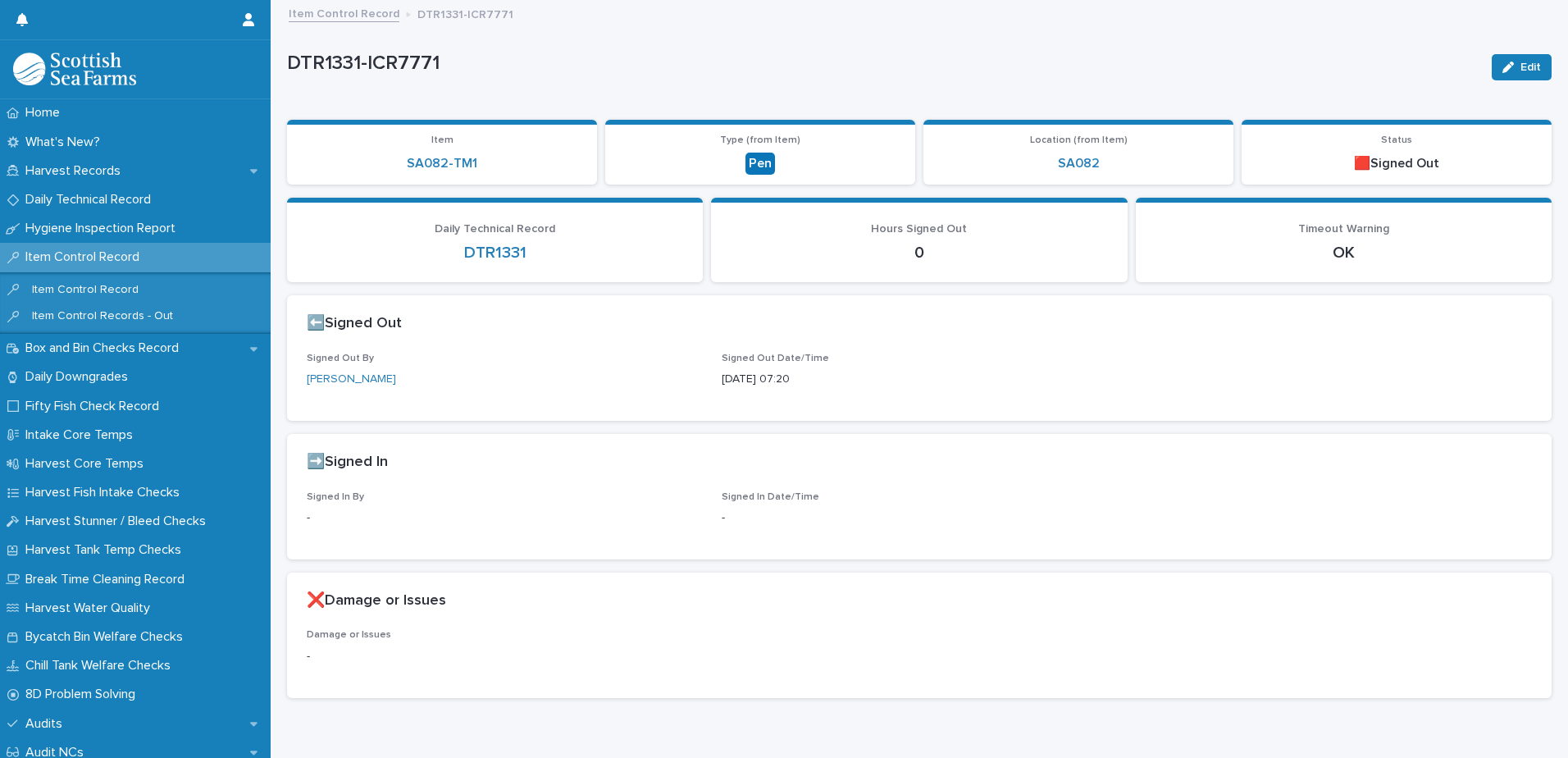
click at [357, 13] on link "Item Control Record" at bounding box center [344, 12] width 111 height 19
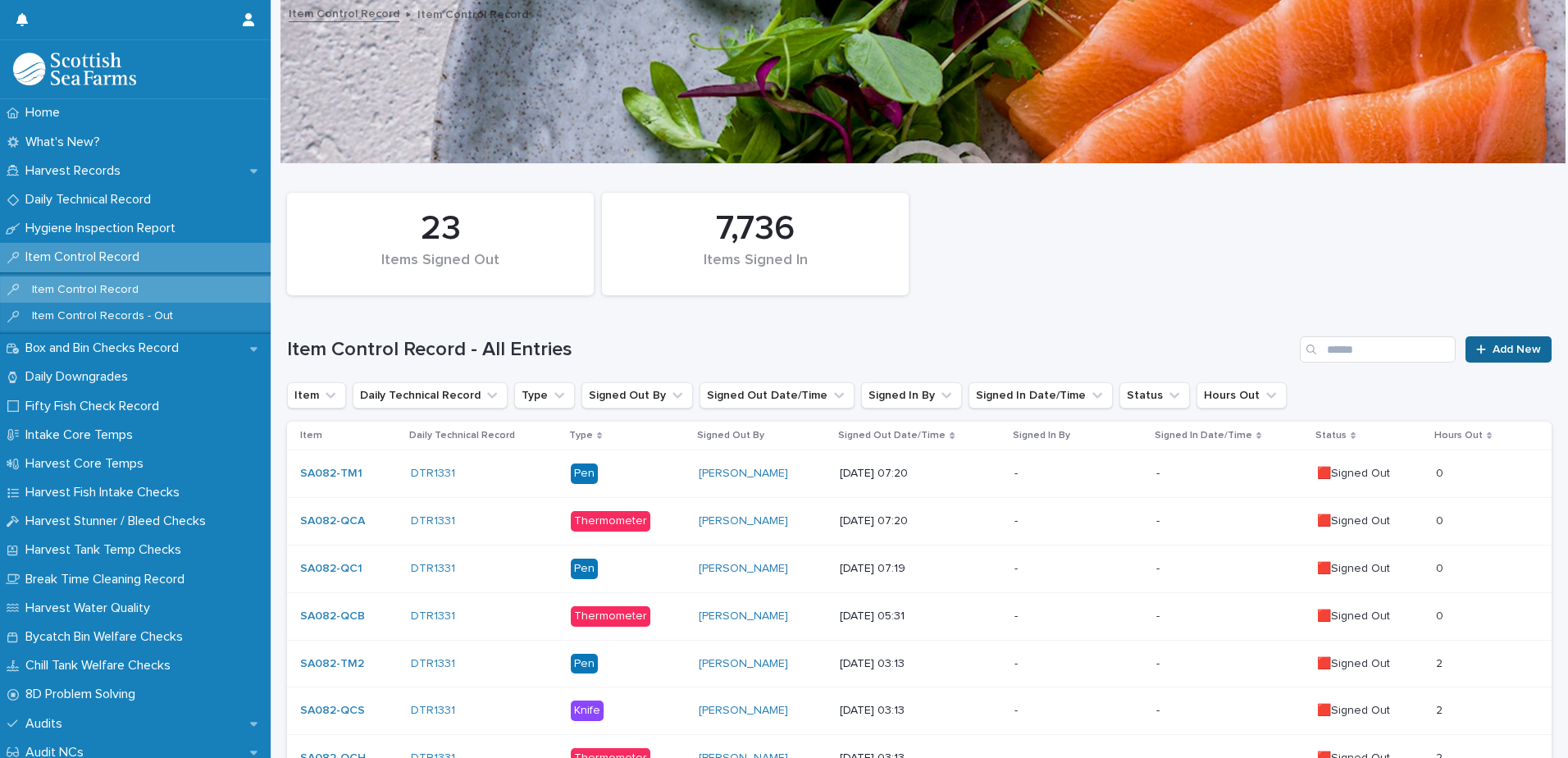
click at [1493, 351] on span "Add New" at bounding box center [1517, 350] width 48 height 12
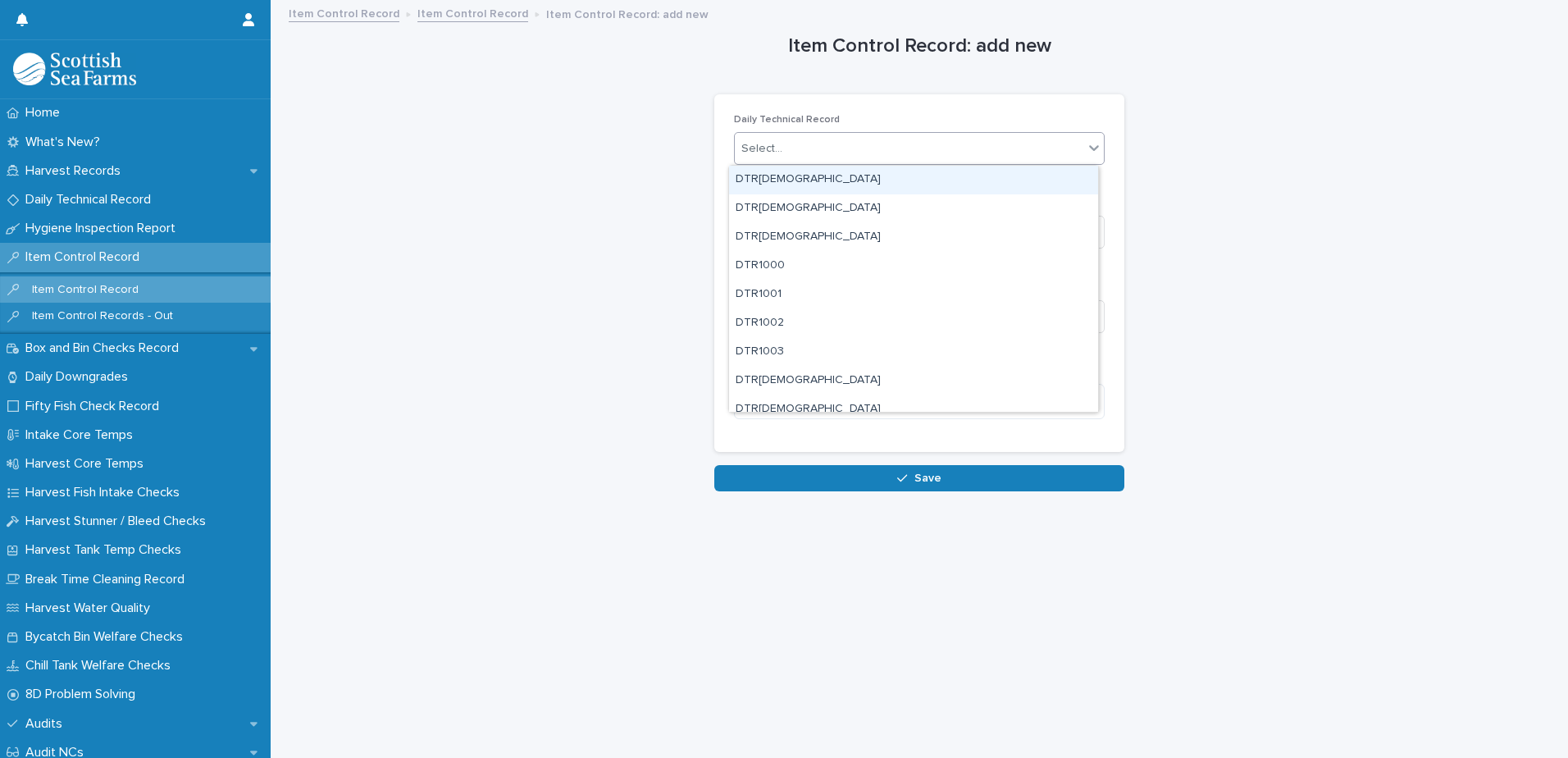
click at [906, 145] on div "Select..." at bounding box center [909, 148] width 349 height 27
type input "****"
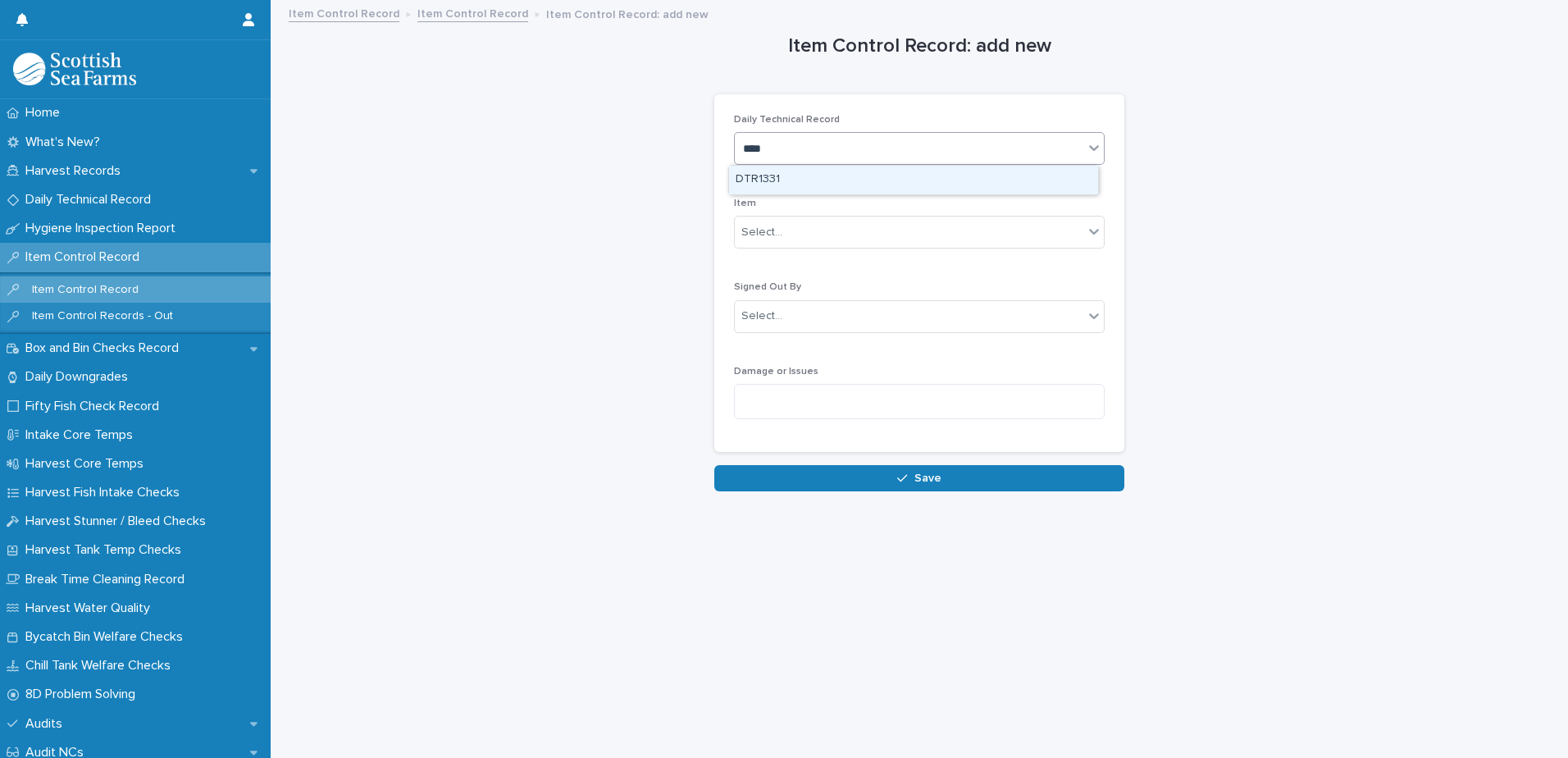
click at [853, 178] on div "DTR1331" at bounding box center [914, 180] width 369 height 29
click at [826, 240] on div "Select..." at bounding box center [909, 233] width 349 height 27
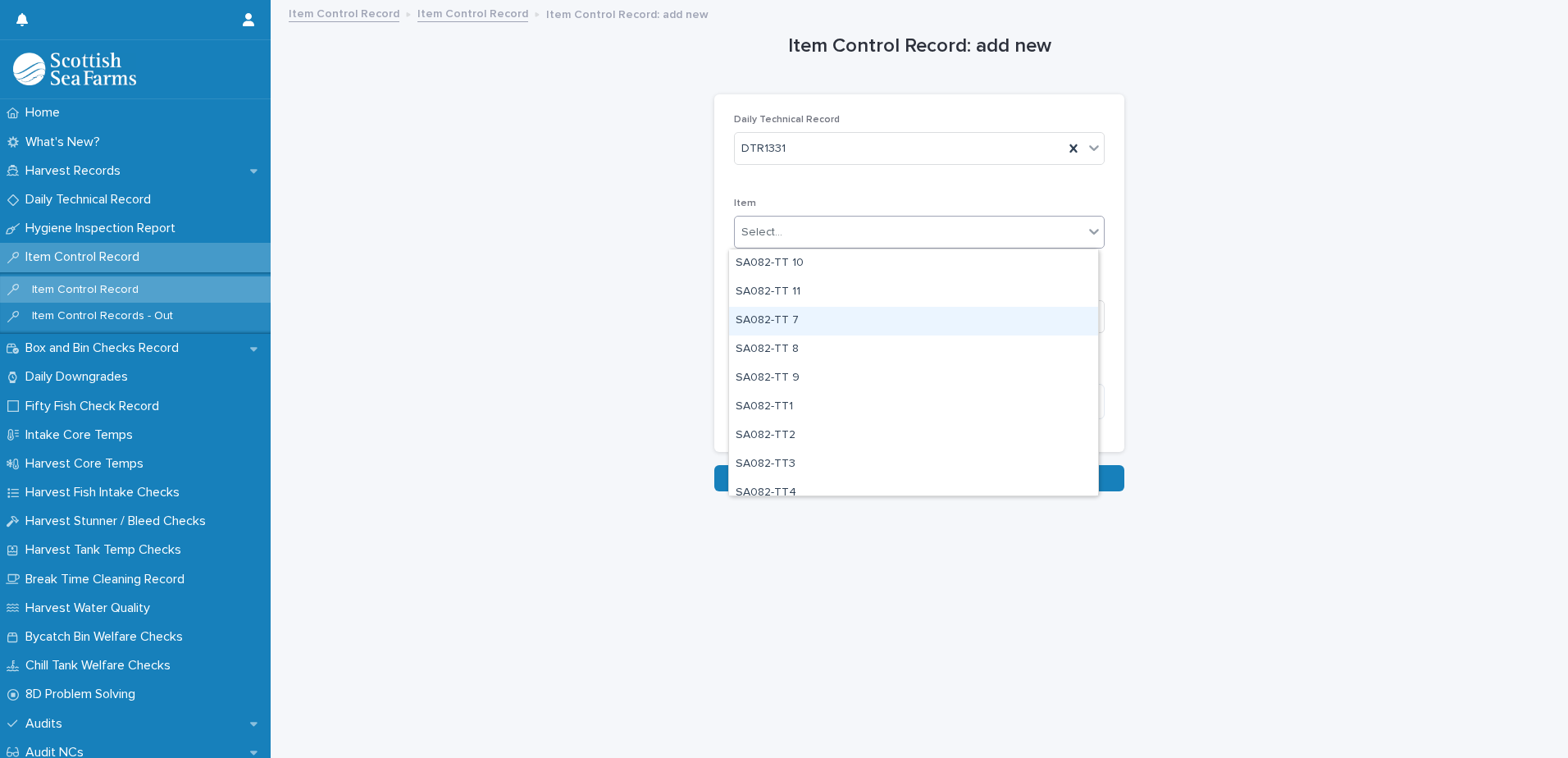
scroll to position [1805, 0]
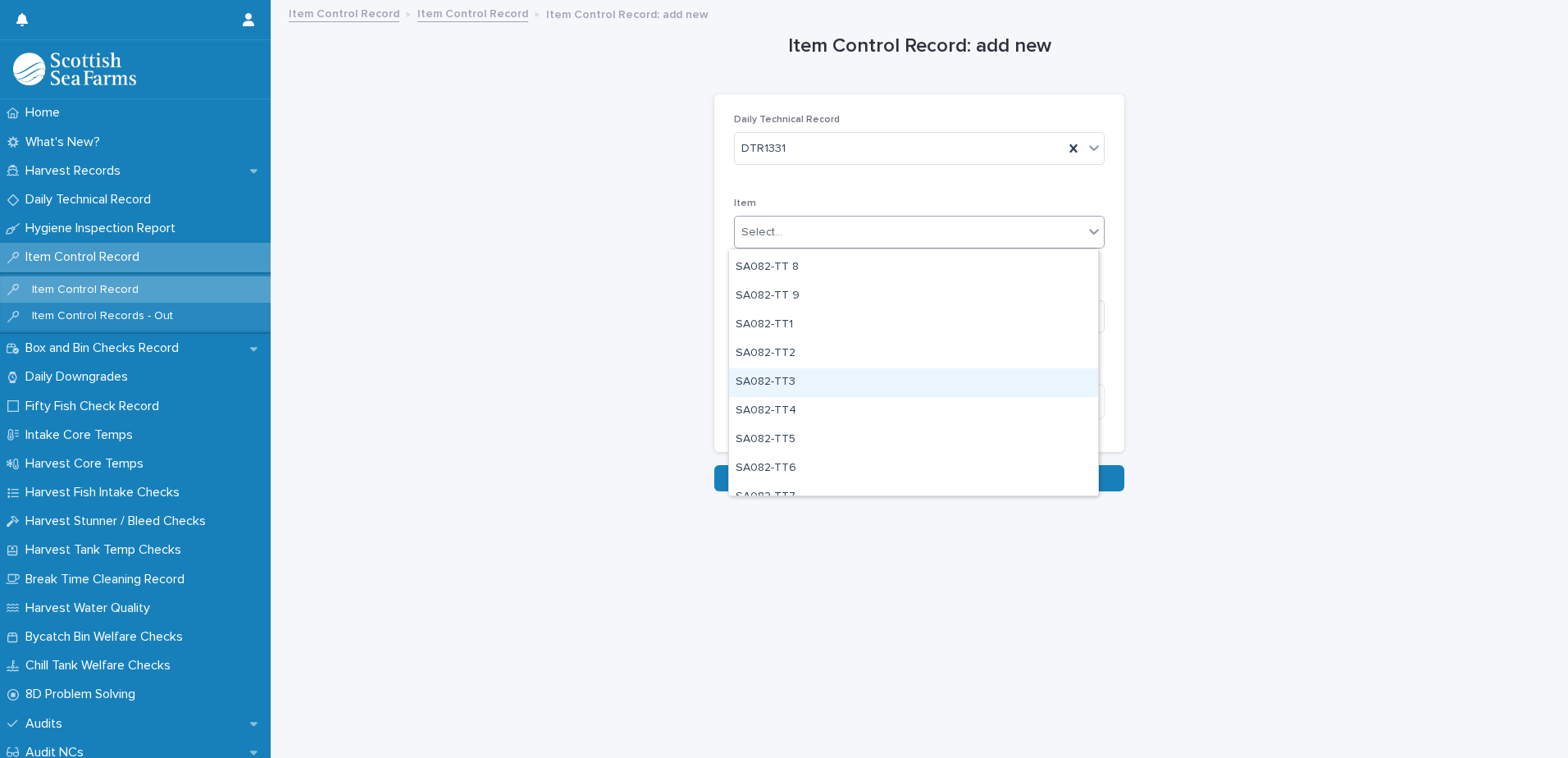
click at [876, 381] on div "SA082-TT3" at bounding box center [914, 383] width 369 height 29
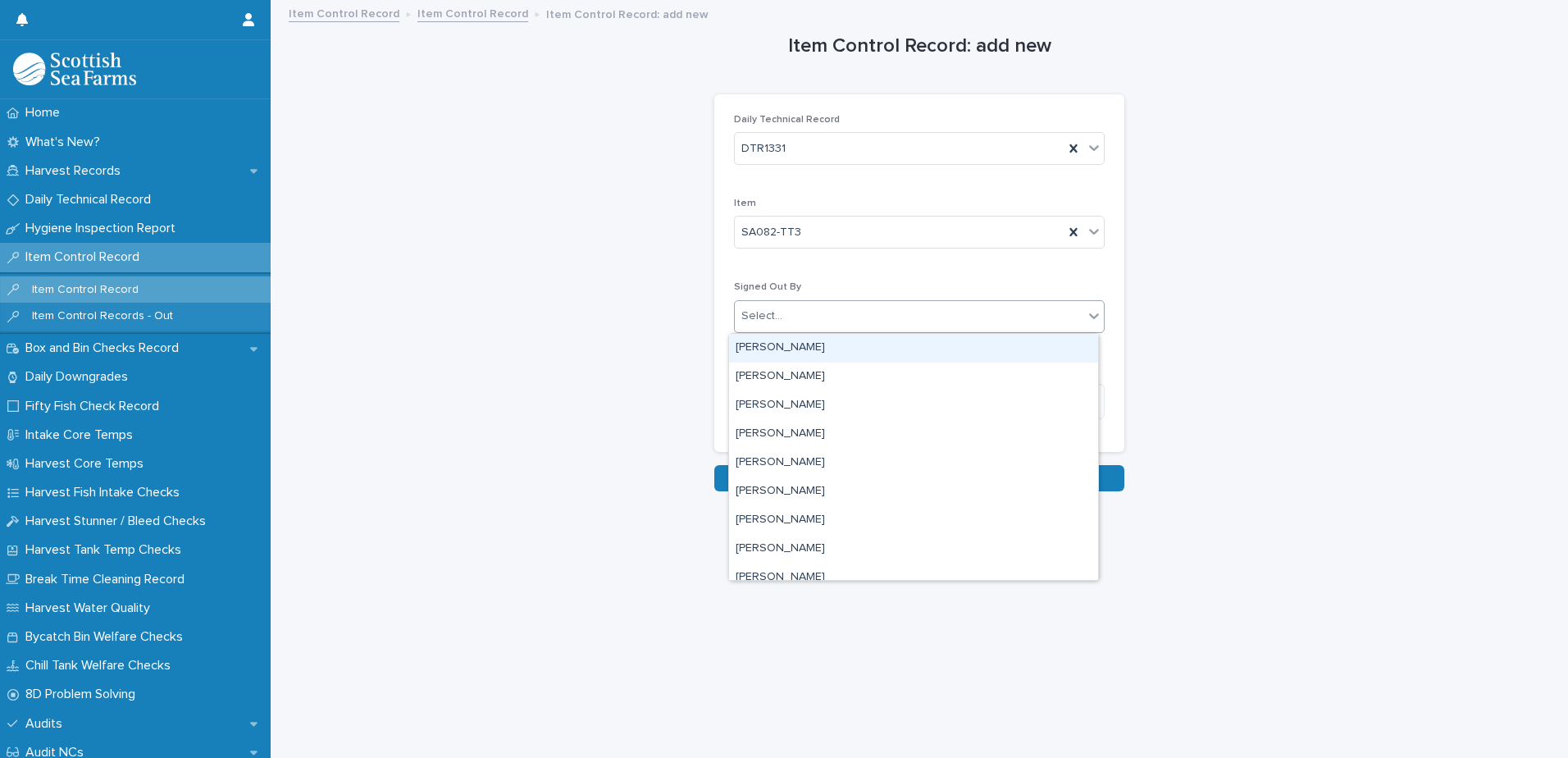
click at [905, 322] on div "Select..." at bounding box center [909, 316] width 349 height 27
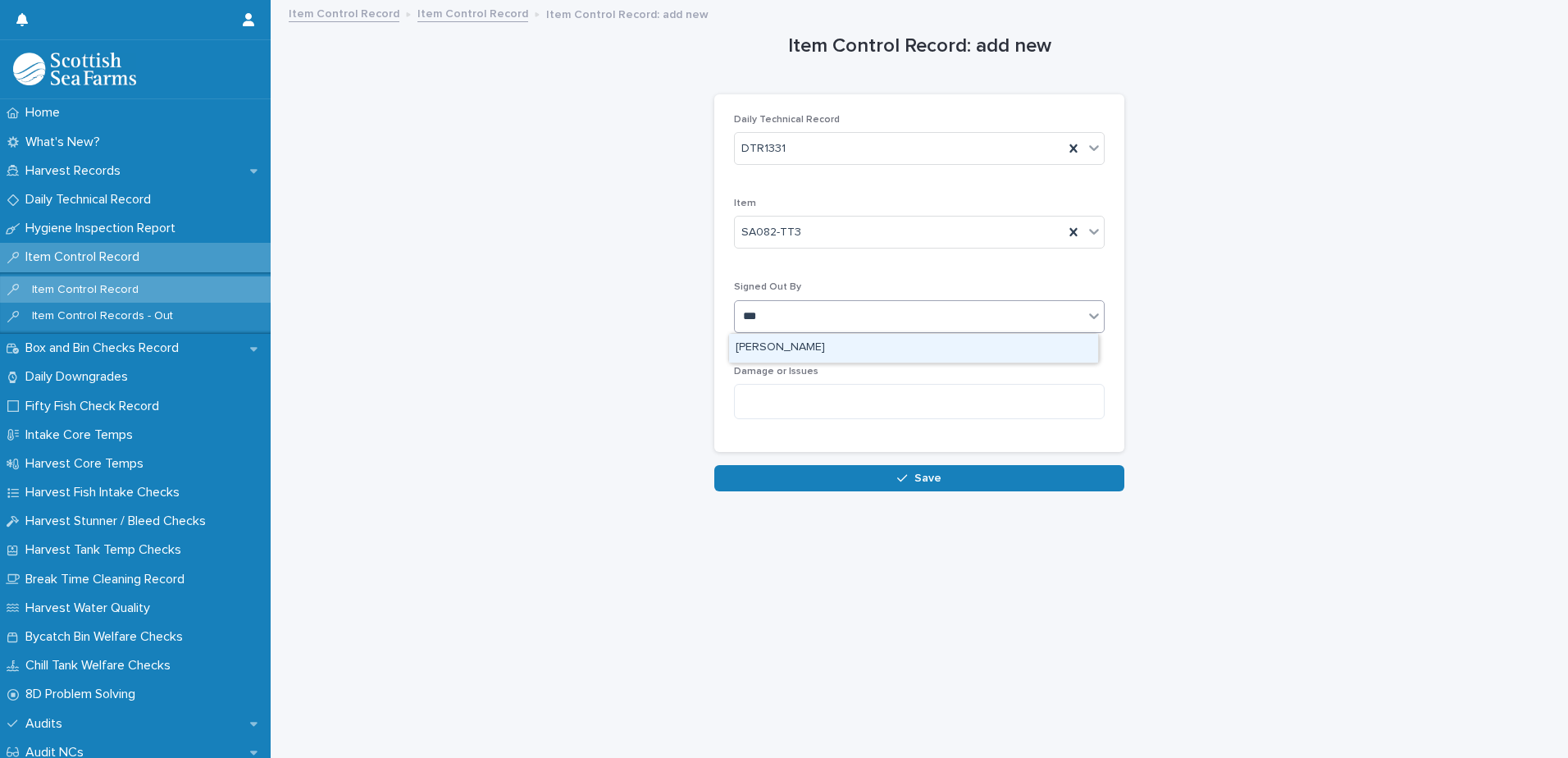
type input "****"
click at [835, 345] on div "[PERSON_NAME]" at bounding box center [914, 348] width 369 height 29
click at [913, 485] on button "Save" at bounding box center [919, 479] width 410 height 27
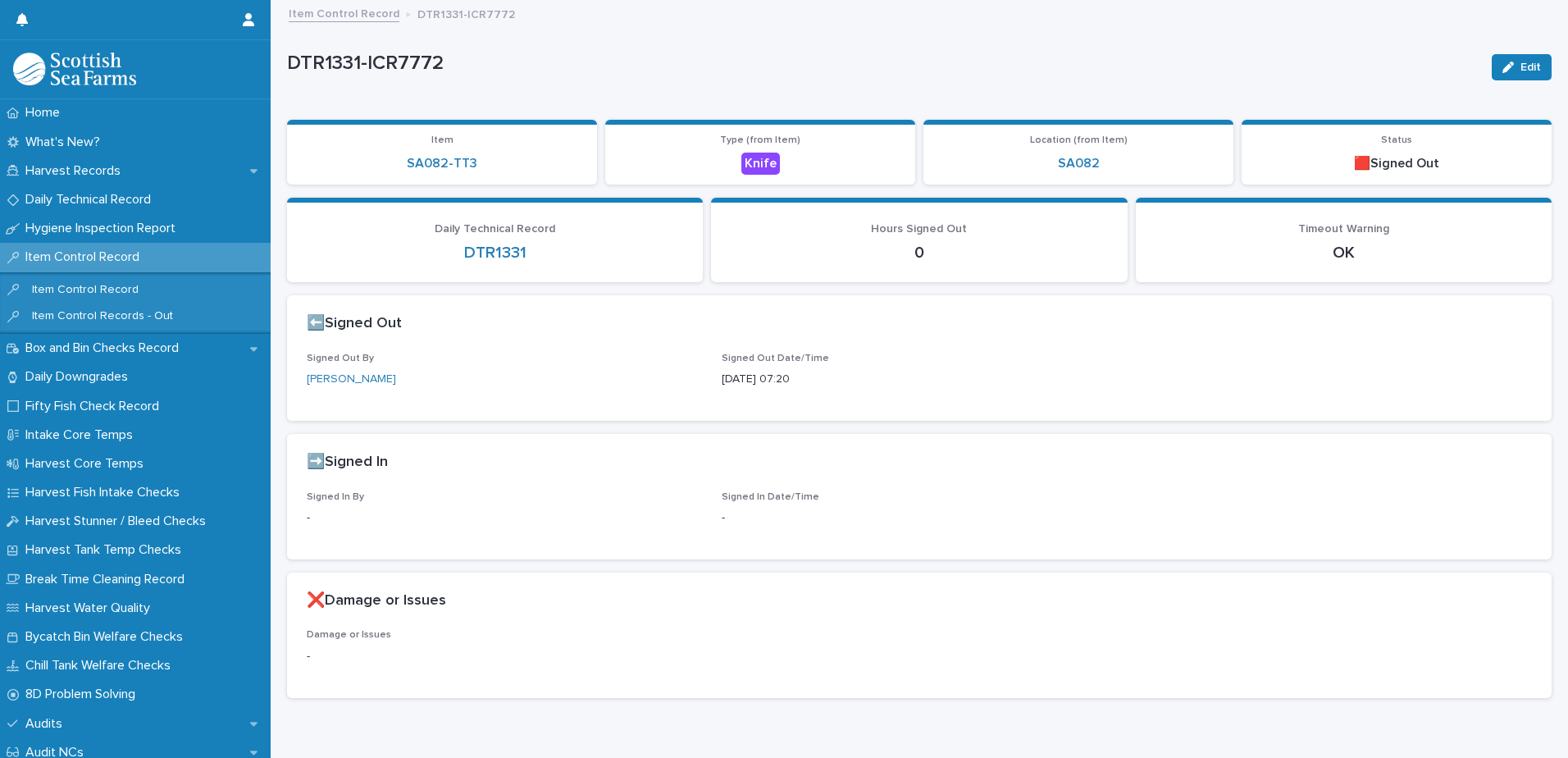
click at [346, 16] on link "Item Control Record" at bounding box center [344, 12] width 111 height 19
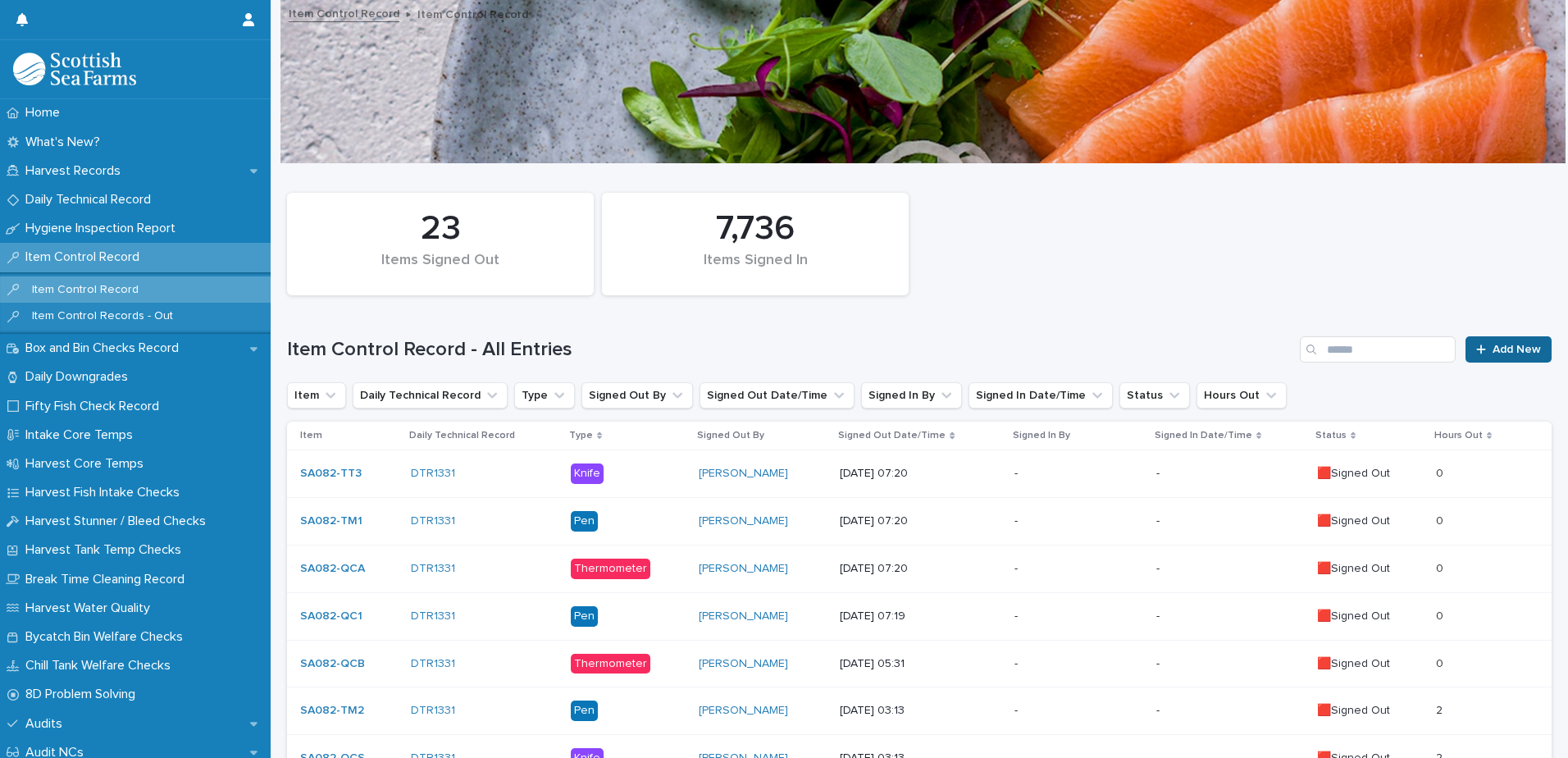
click at [1499, 349] on span "Add New" at bounding box center [1517, 350] width 48 height 12
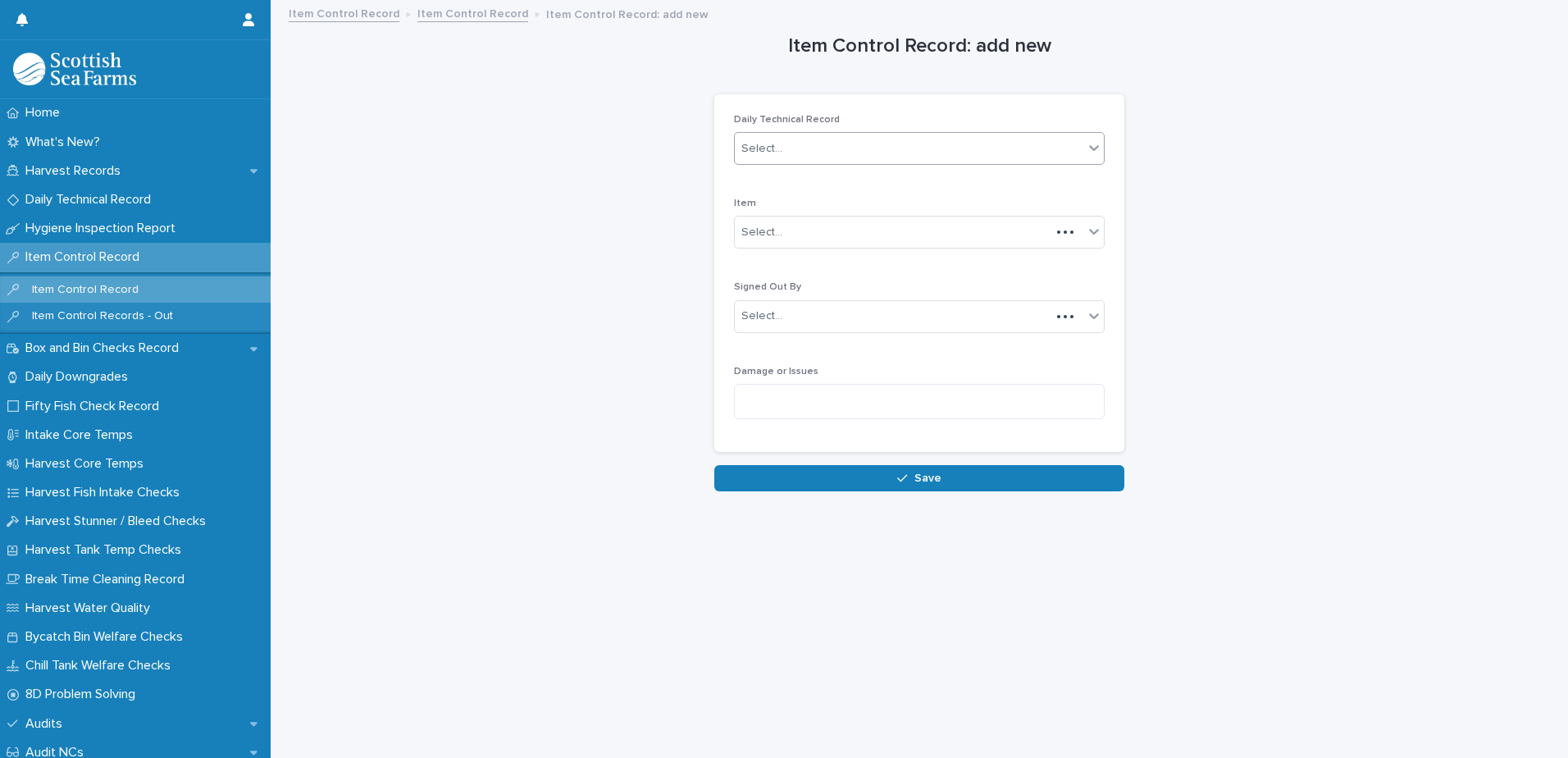
click at [855, 150] on div "Select..." at bounding box center [909, 148] width 349 height 27
type input "****"
click at [796, 181] on div "DTR1331" at bounding box center [914, 180] width 369 height 29
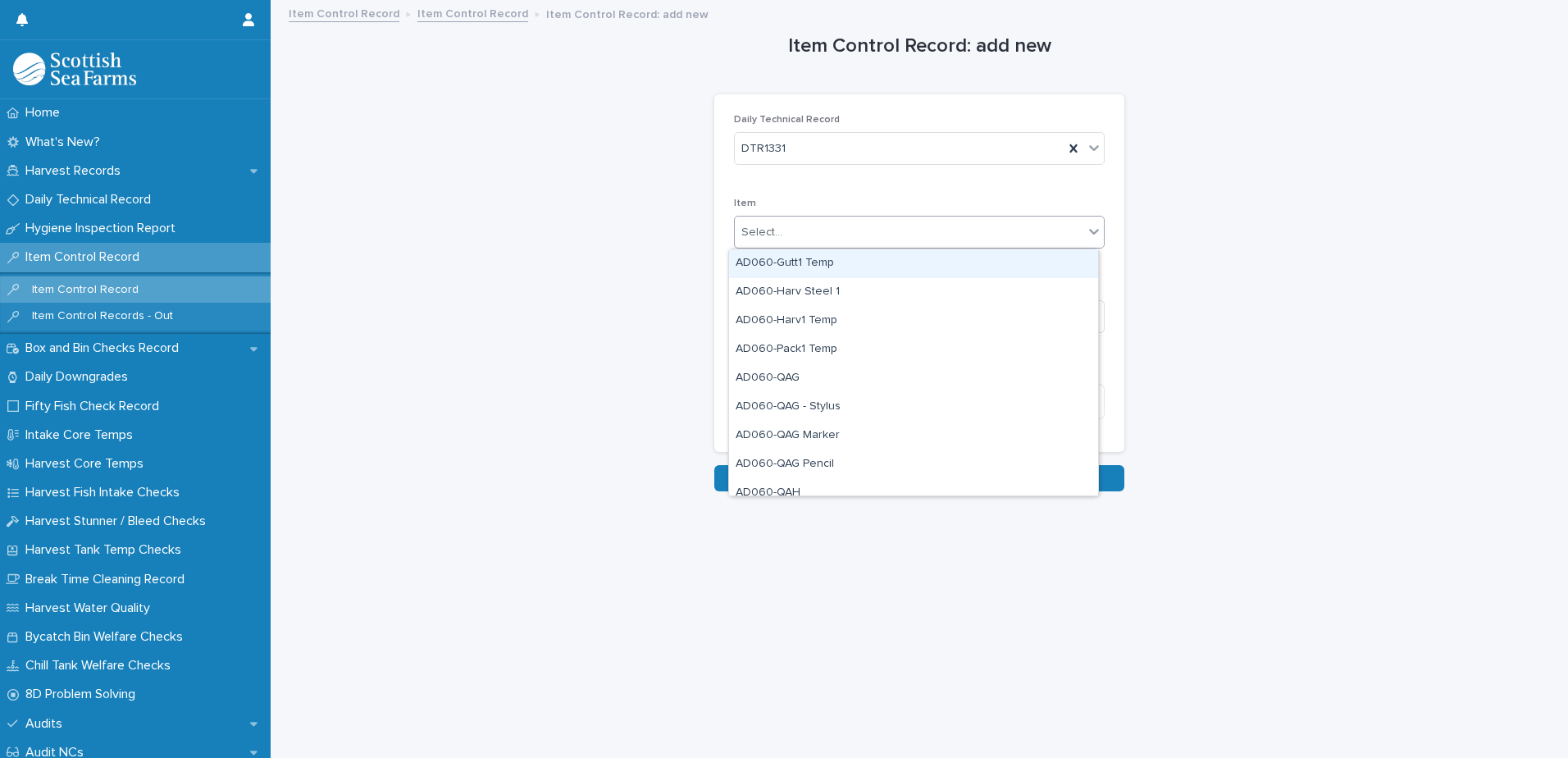
click at [789, 230] on div "Select..." at bounding box center [909, 233] width 349 height 27
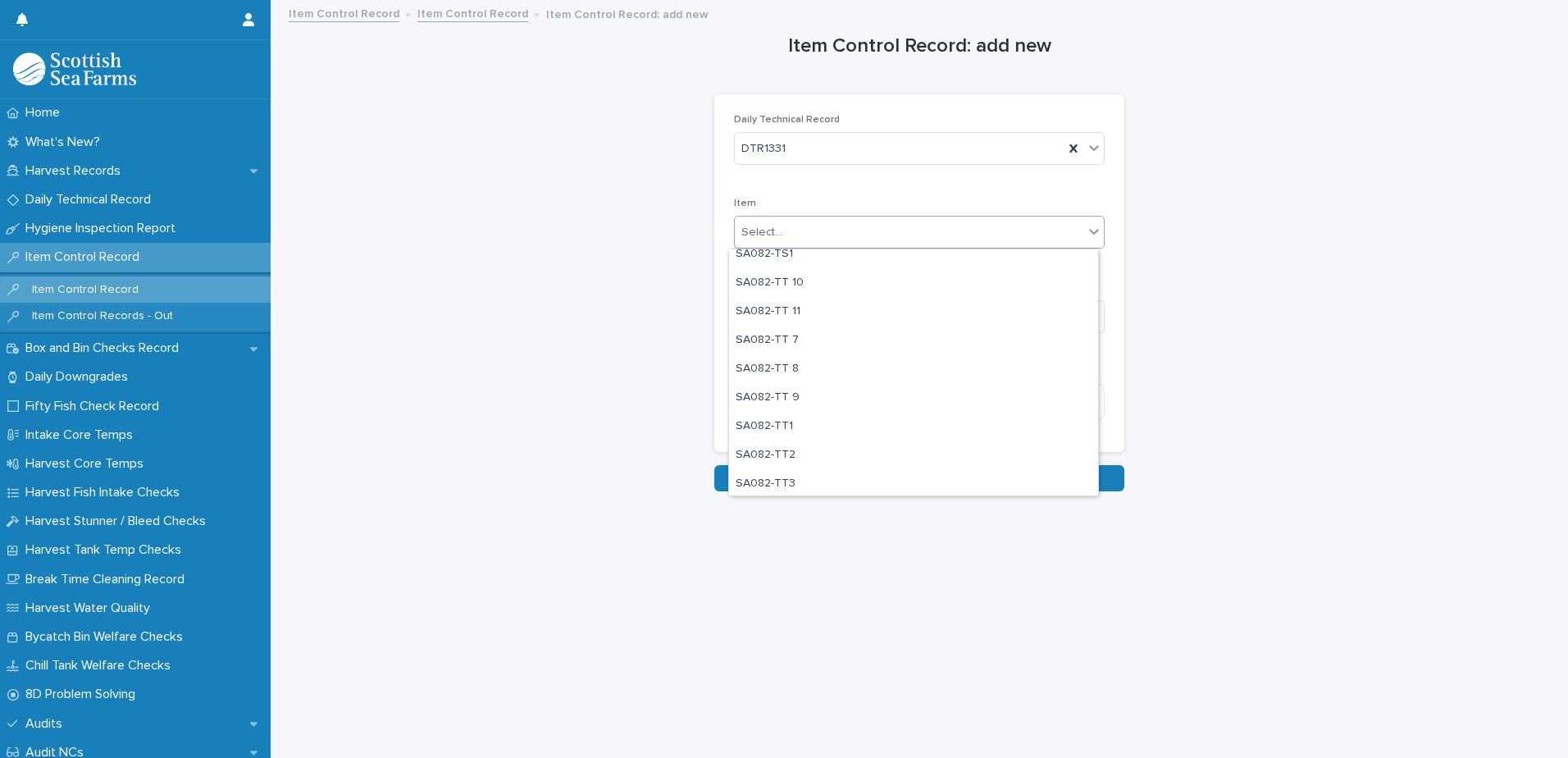
scroll to position [1723, 0]
click at [848, 324] on div "SA082-TT 7" at bounding box center [914, 321] width 369 height 29
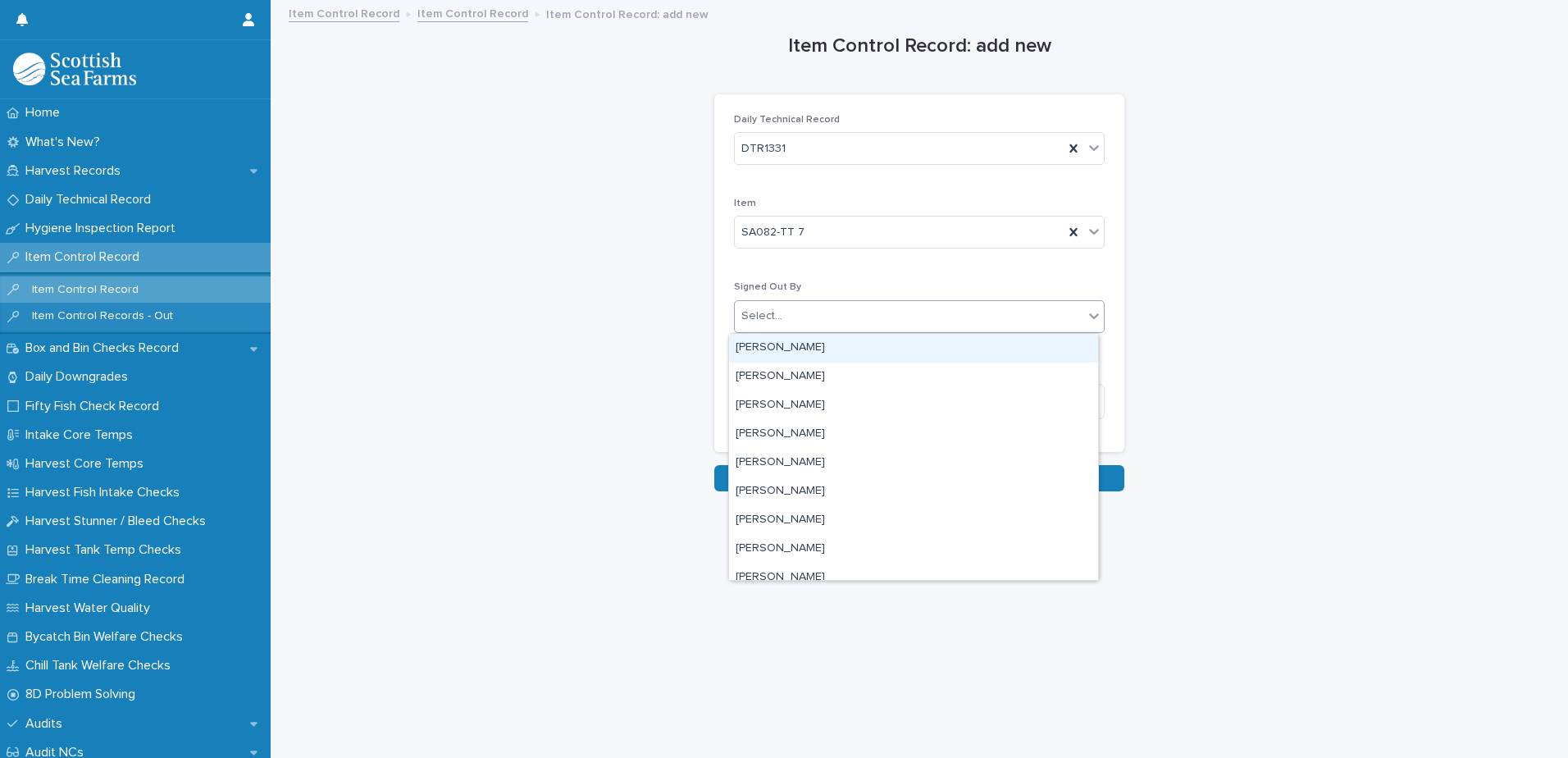
click at [852, 321] on div "Select..." at bounding box center [909, 316] width 349 height 27
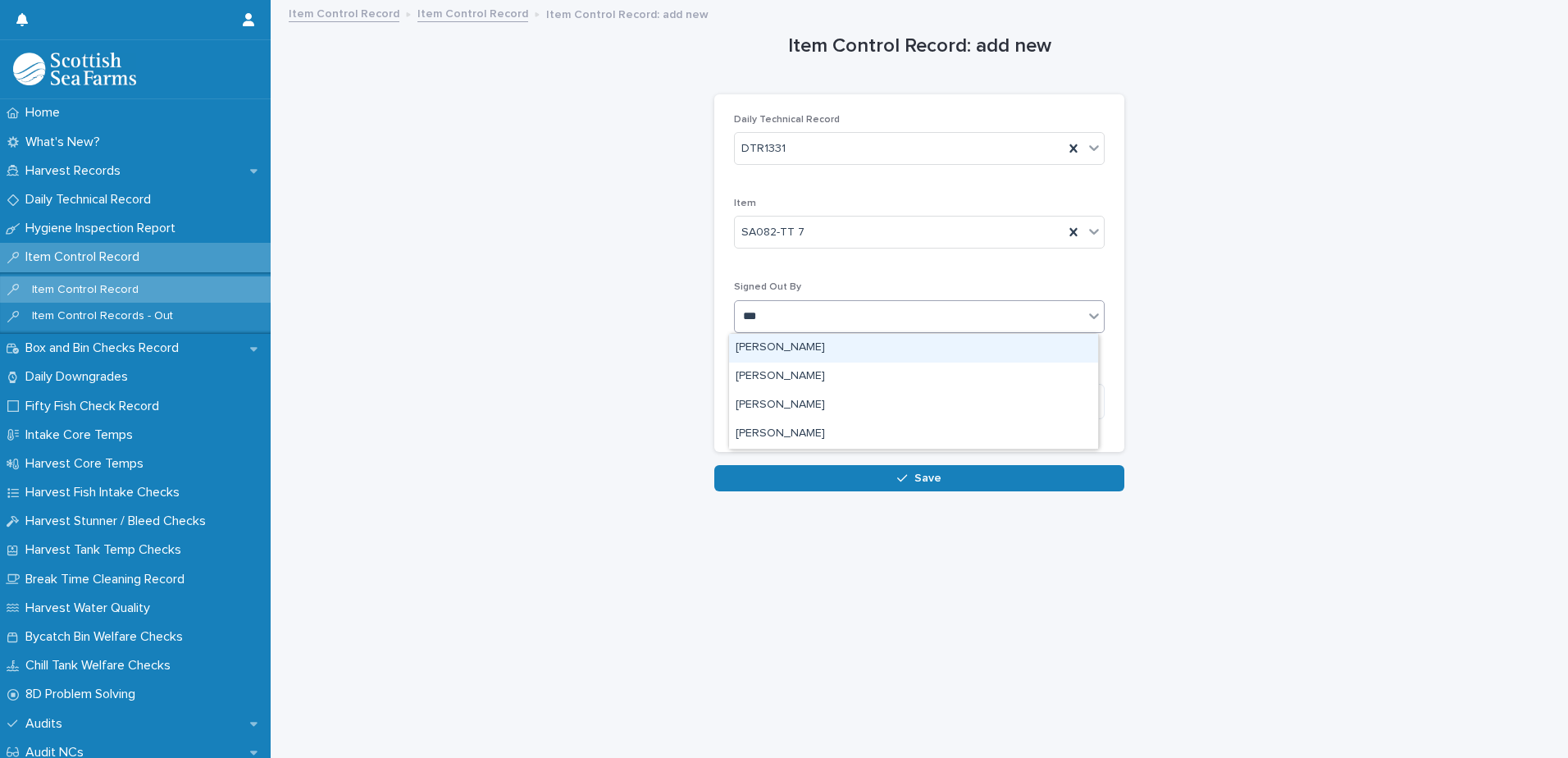
type input "****"
click at [823, 341] on div "[PERSON_NAME]" at bounding box center [914, 348] width 369 height 29
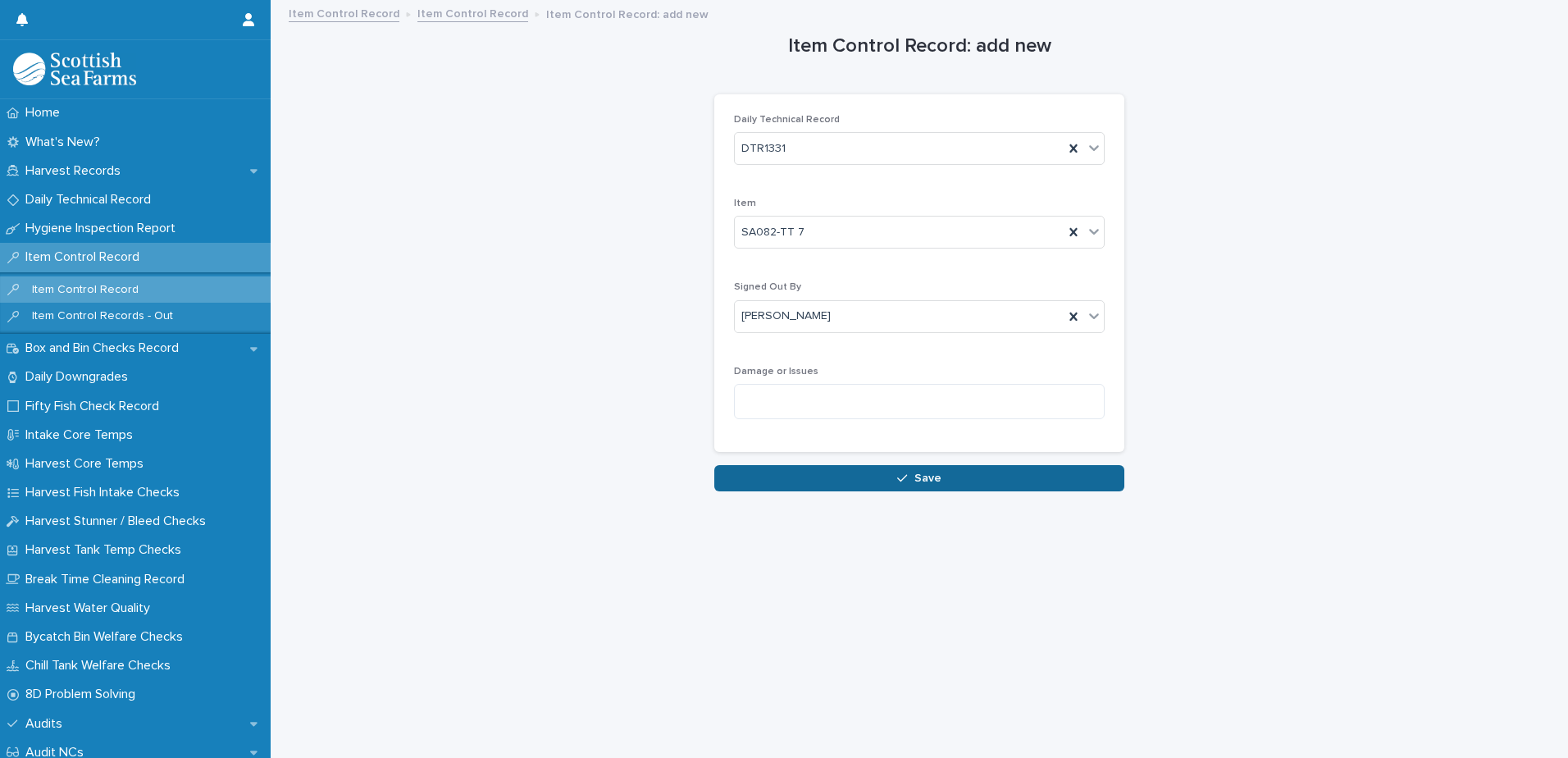
click at [900, 485] on button "Save" at bounding box center [919, 479] width 410 height 27
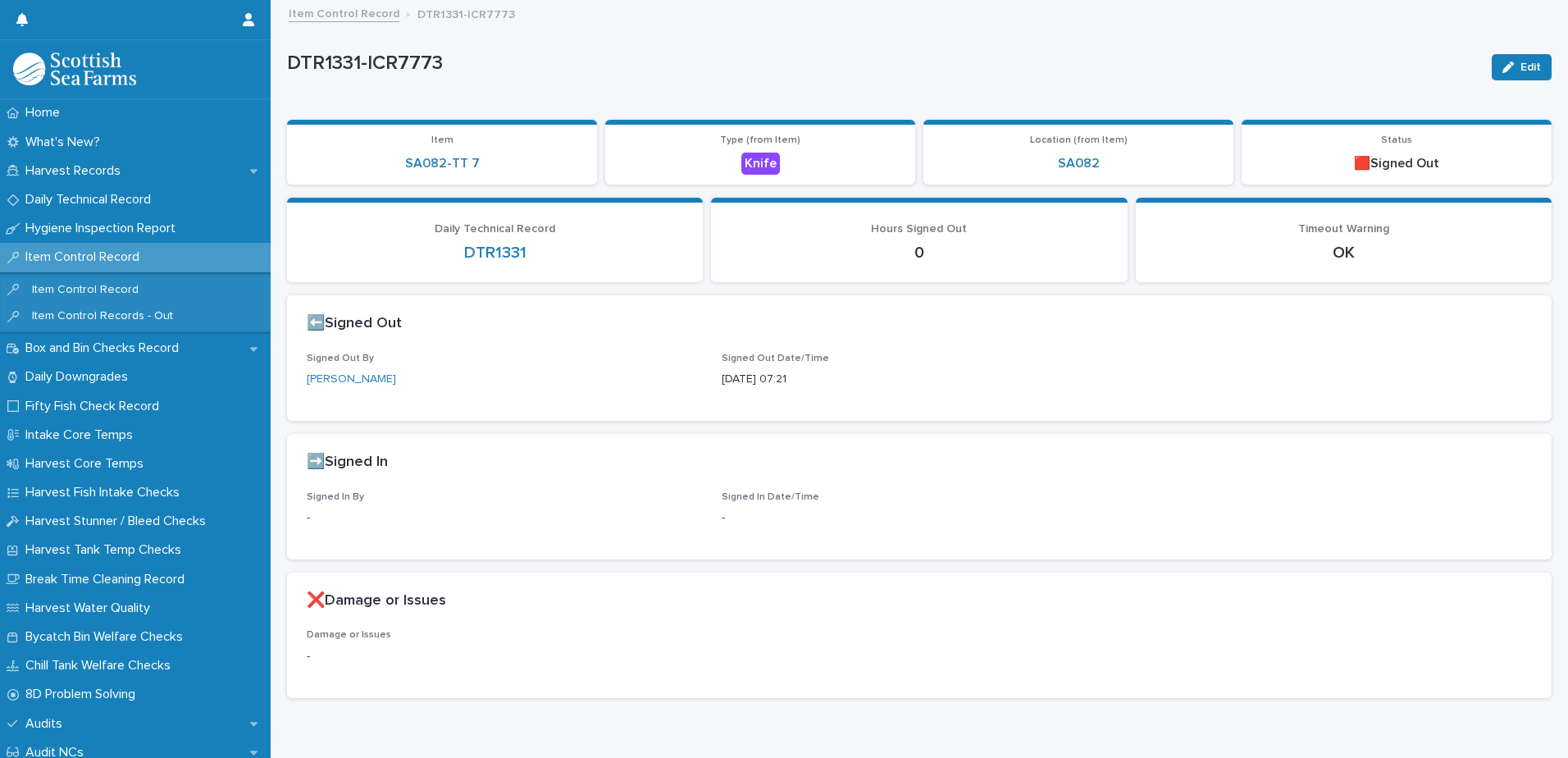
click at [351, 16] on link "Item Control Record" at bounding box center [344, 12] width 111 height 19
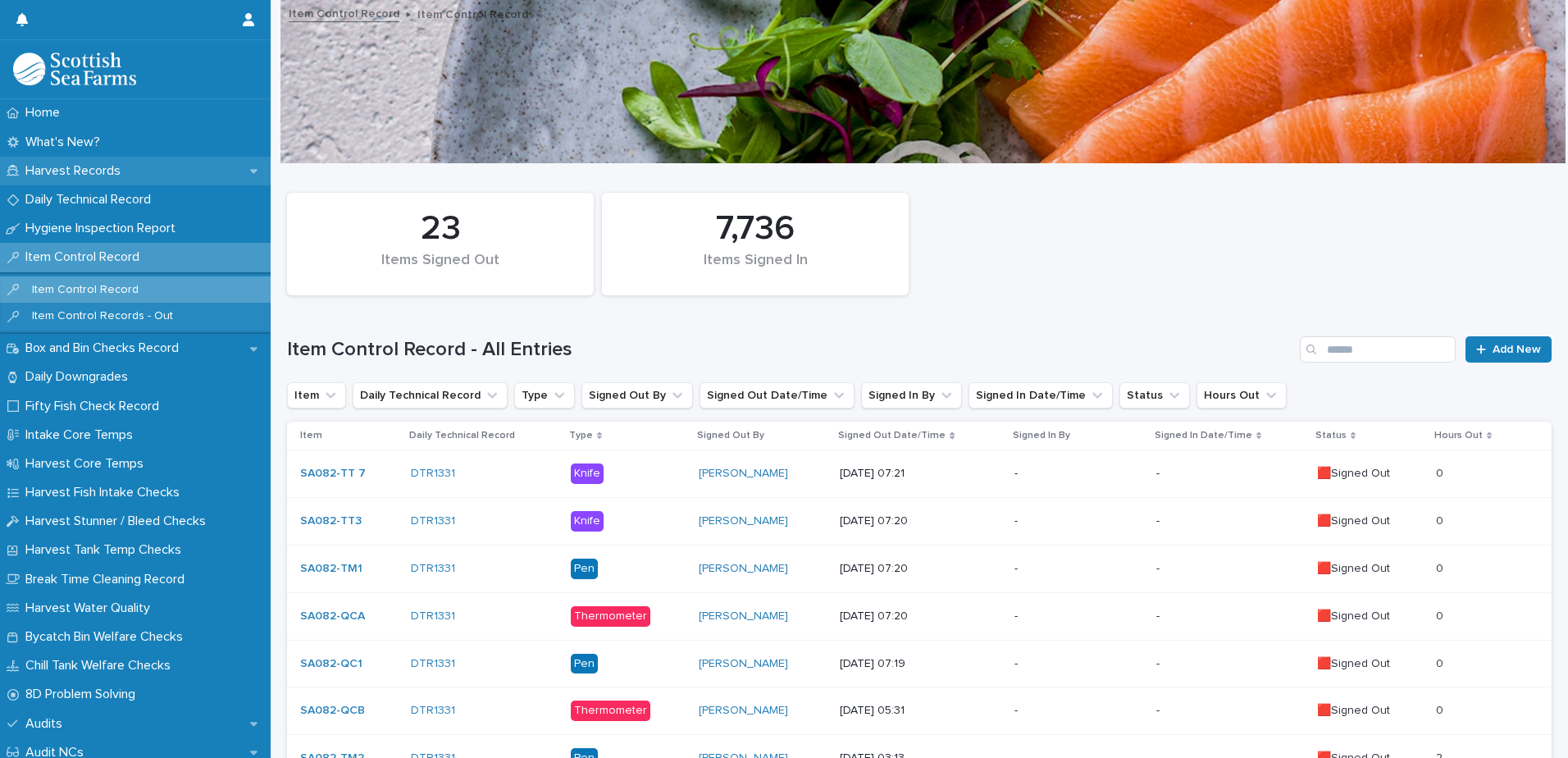
click at [89, 176] on p "Harvest Records" at bounding box center [76, 171] width 115 height 16
